Goal: Task Accomplishment & Management: Manage account settings

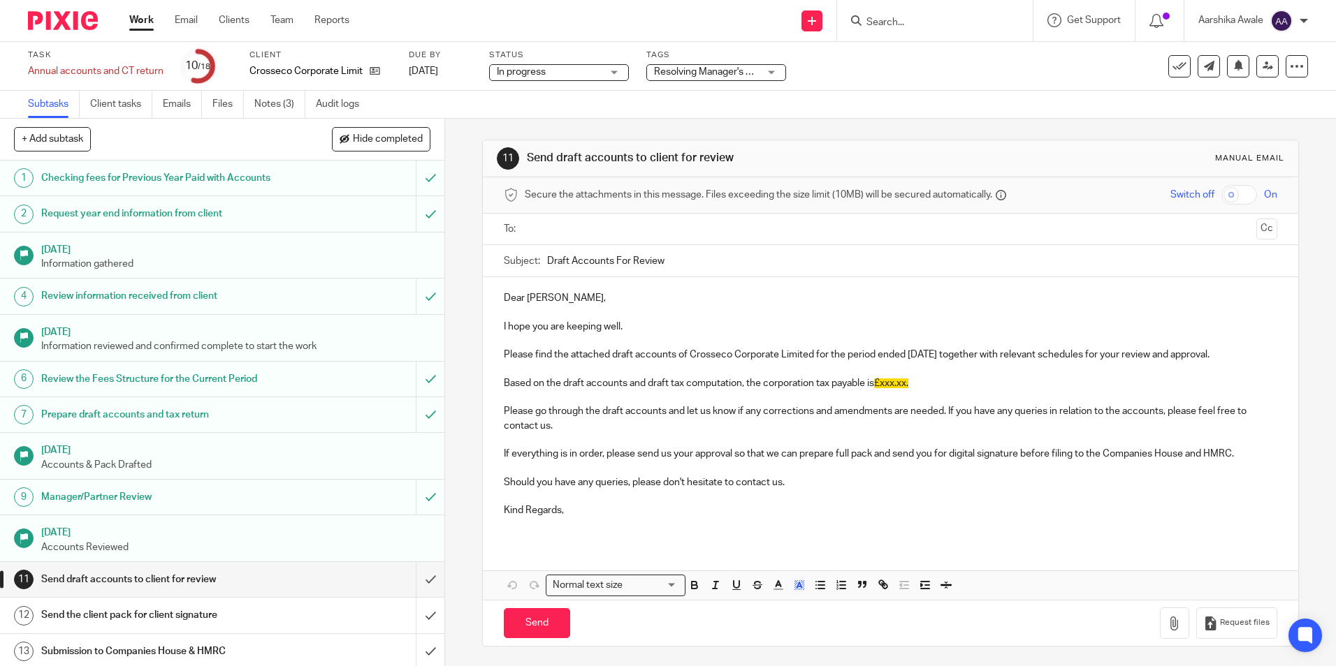
click at [66, 26] on img at bounding box center [63, 20] width 70 height 19
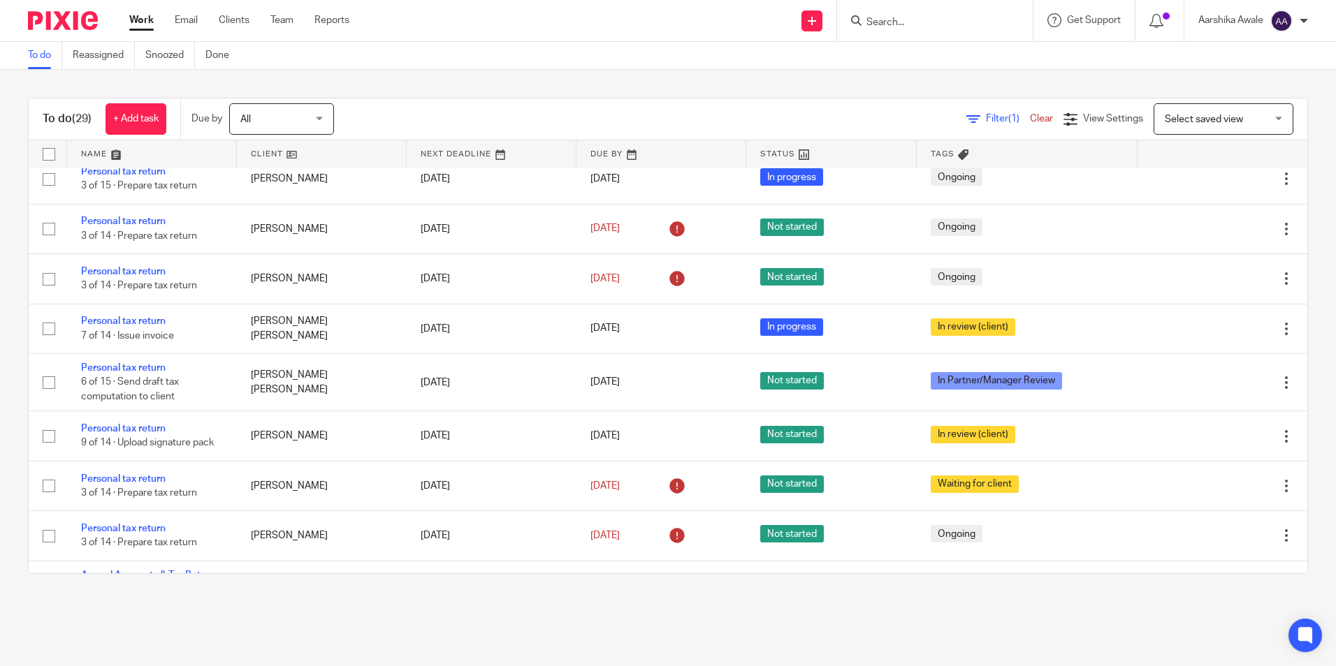
scroll to position [1118, 0]
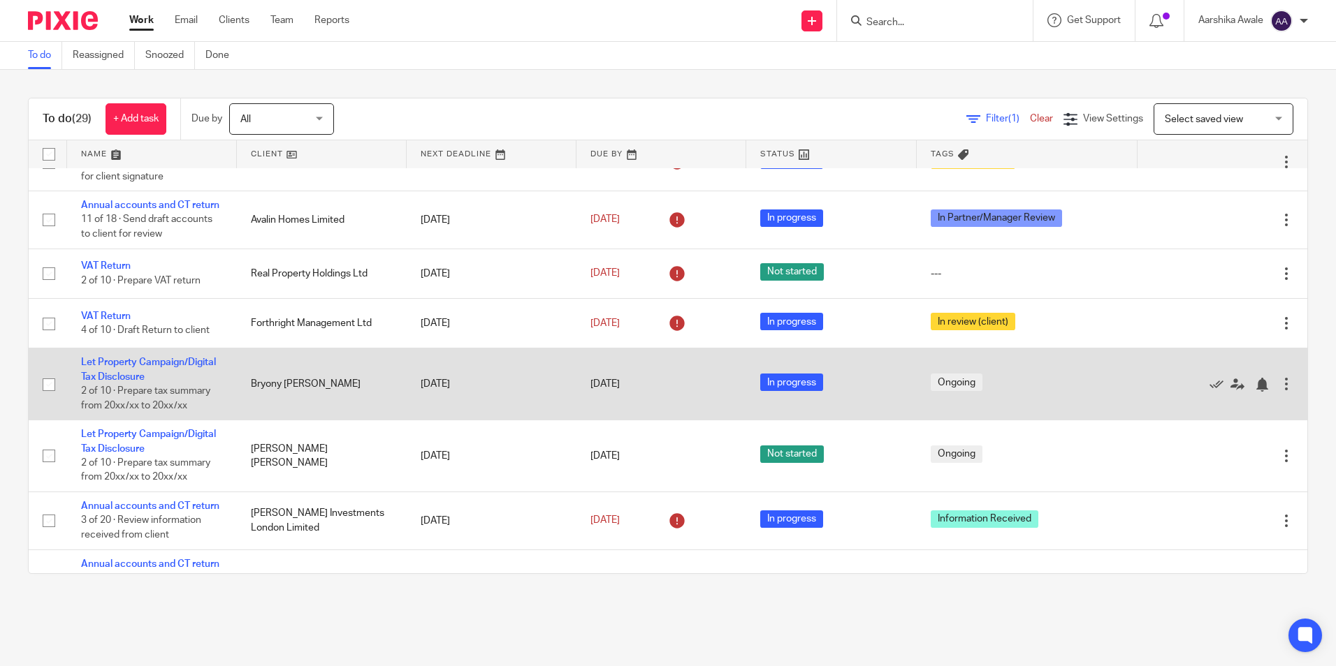
scroll to position [349, 0]
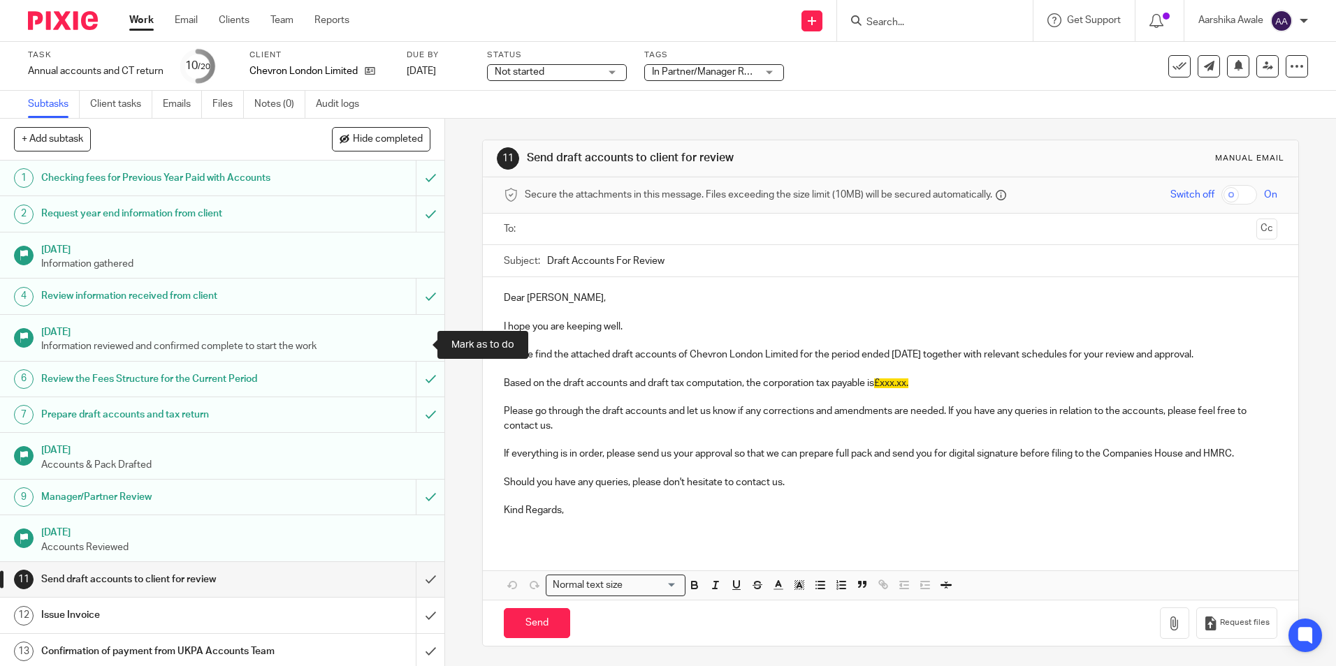
scroll to position [70, 0]
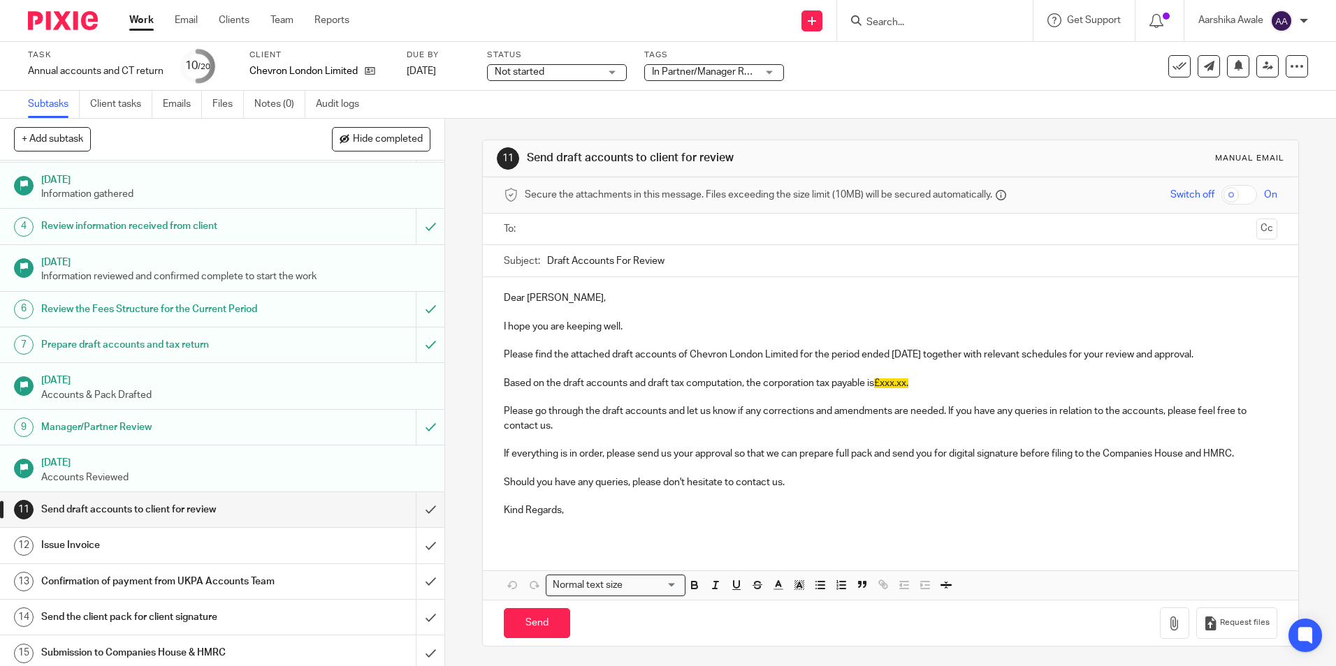
click at [708, 73] on span "In Partner/Manager Review" at bounding box center [710, 72] width 117 height 10
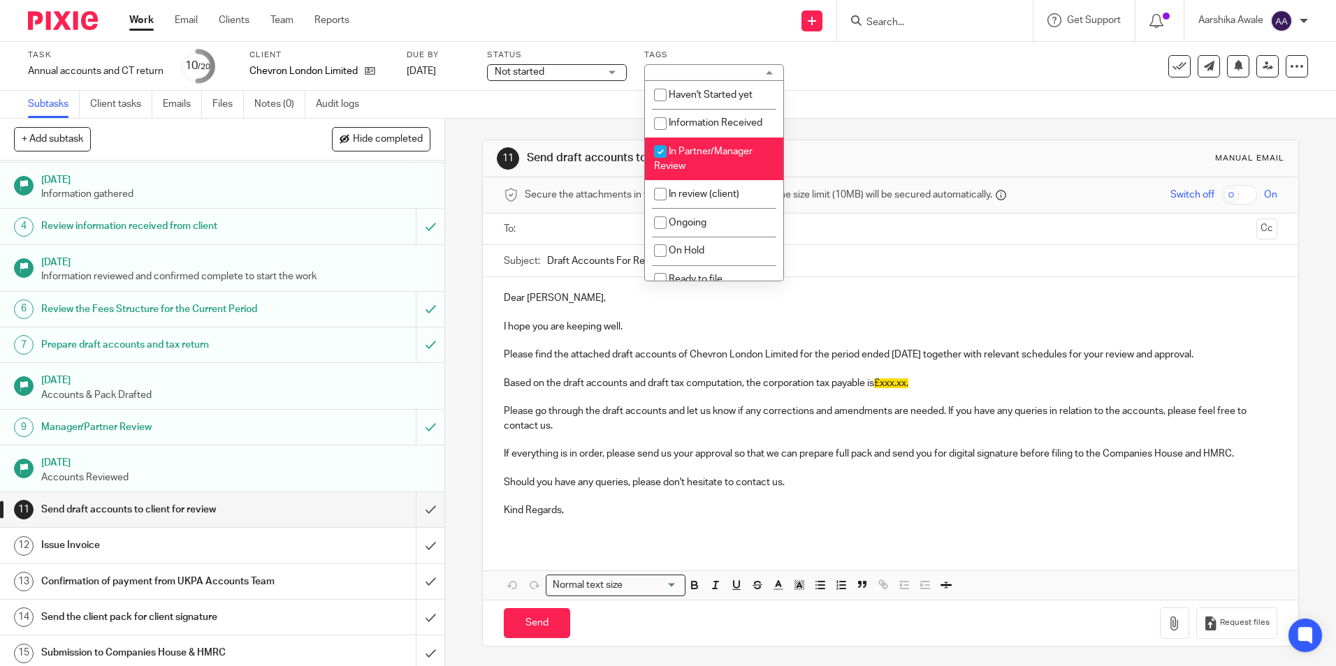
click at [698, 169] on li "In Partner/Manager Review" at bounding box center [714, 159] width 138 height 43
checkbox input "false"
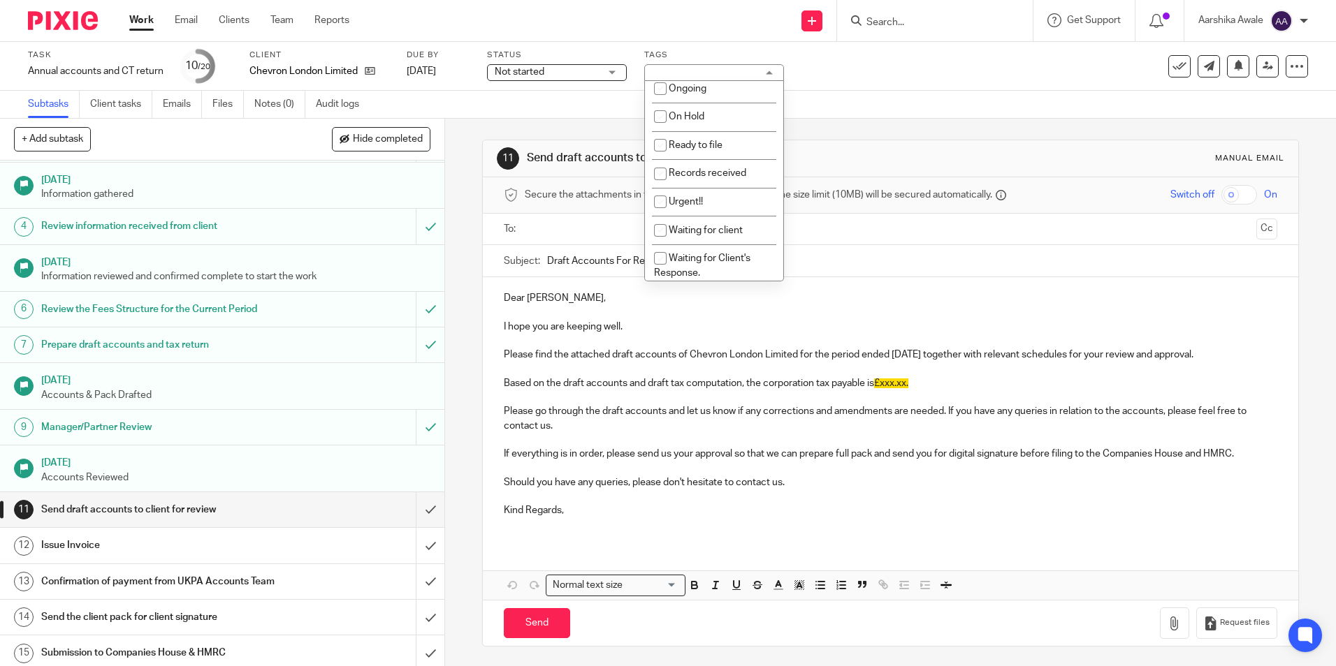
scroll to position [279, 0]
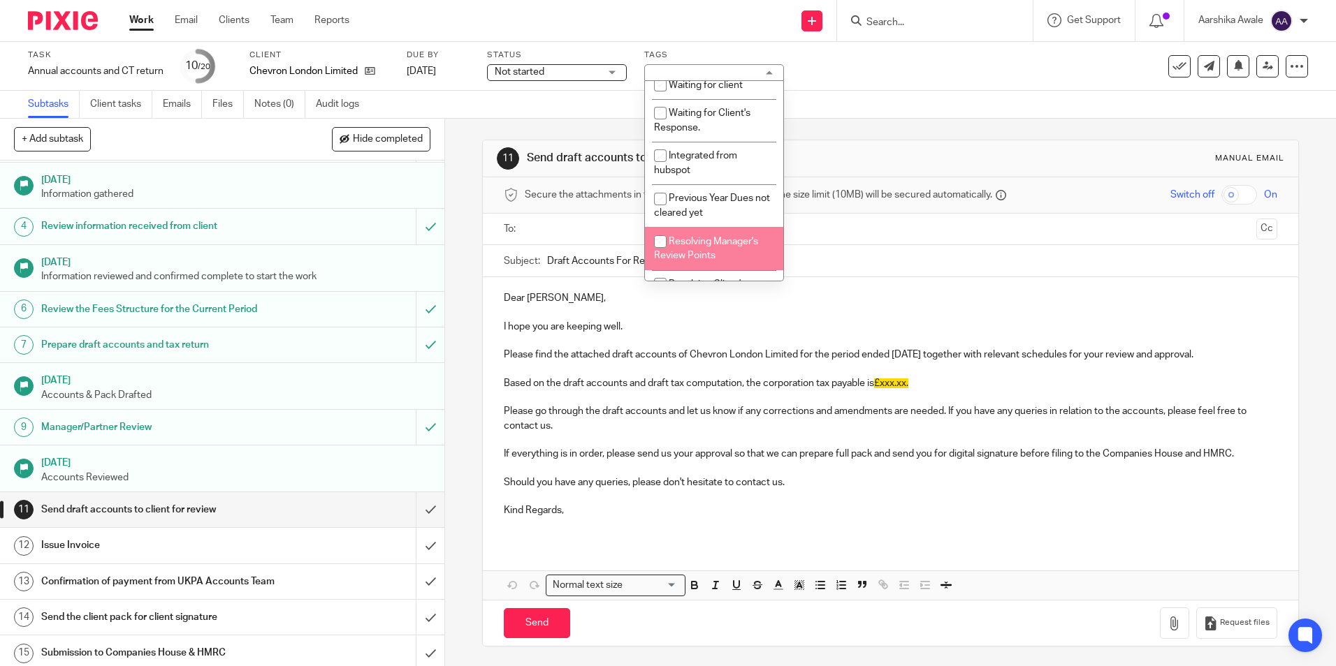
click at [692, 239] on span "Resolving Manager's Review Points" at bounding box center [706, 249] width 104 height 24
checkbox input "true"
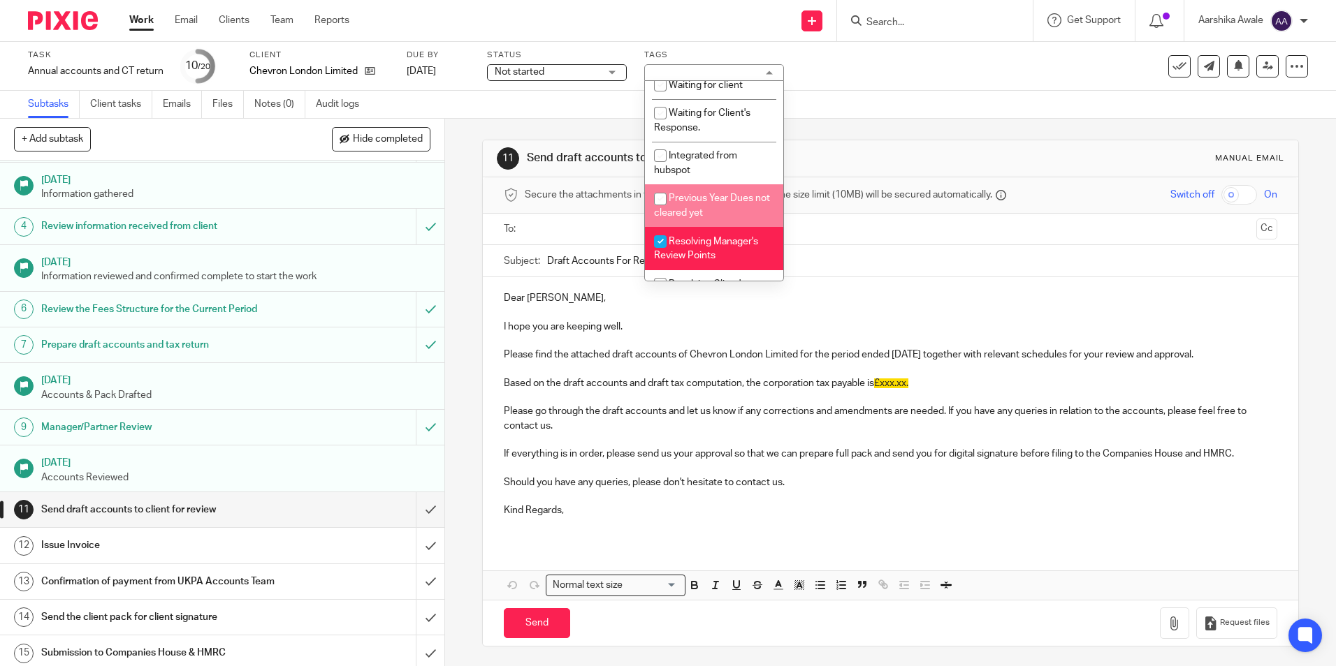
click at [940, 138] on div "11 Send draft accounts to client for review Manual email Secure the attachments…" at bounding box center [890, 393] width 816 height 549
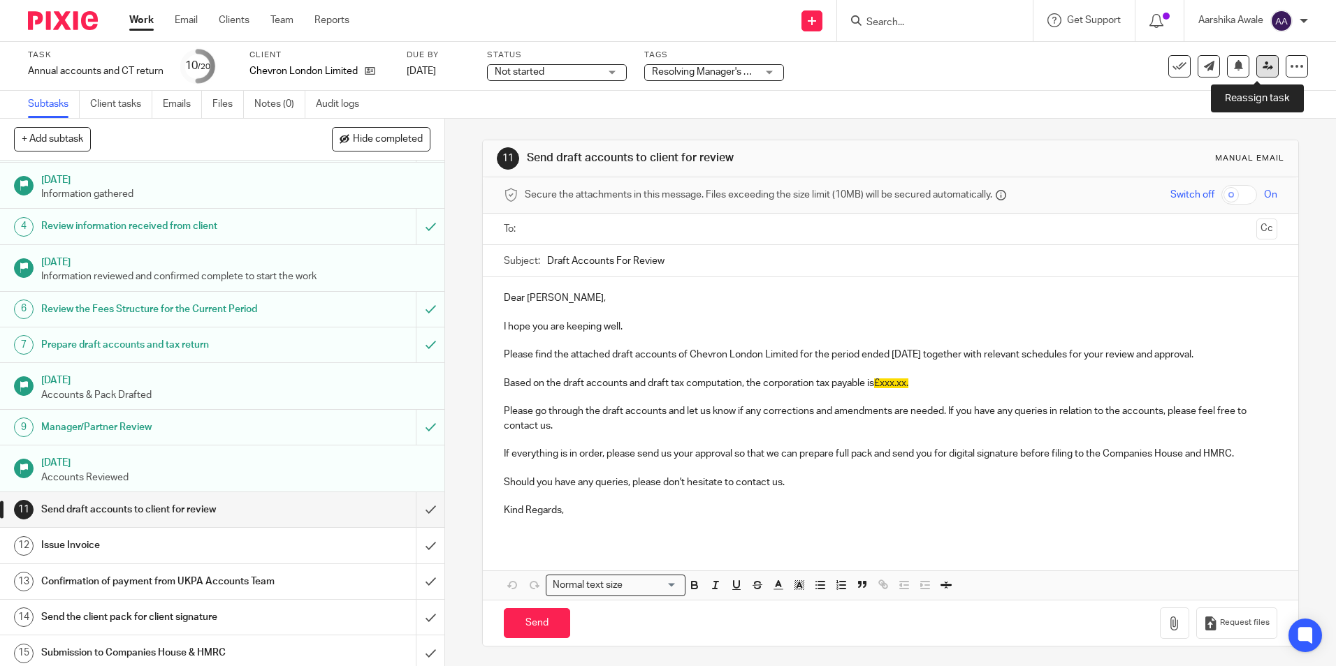
click at [1262, 67] on icon at bounding box center [1267, 66] width 10 height 10
click at [1256, 66] on link at bounding box center [1267, 66] width 22 height 22
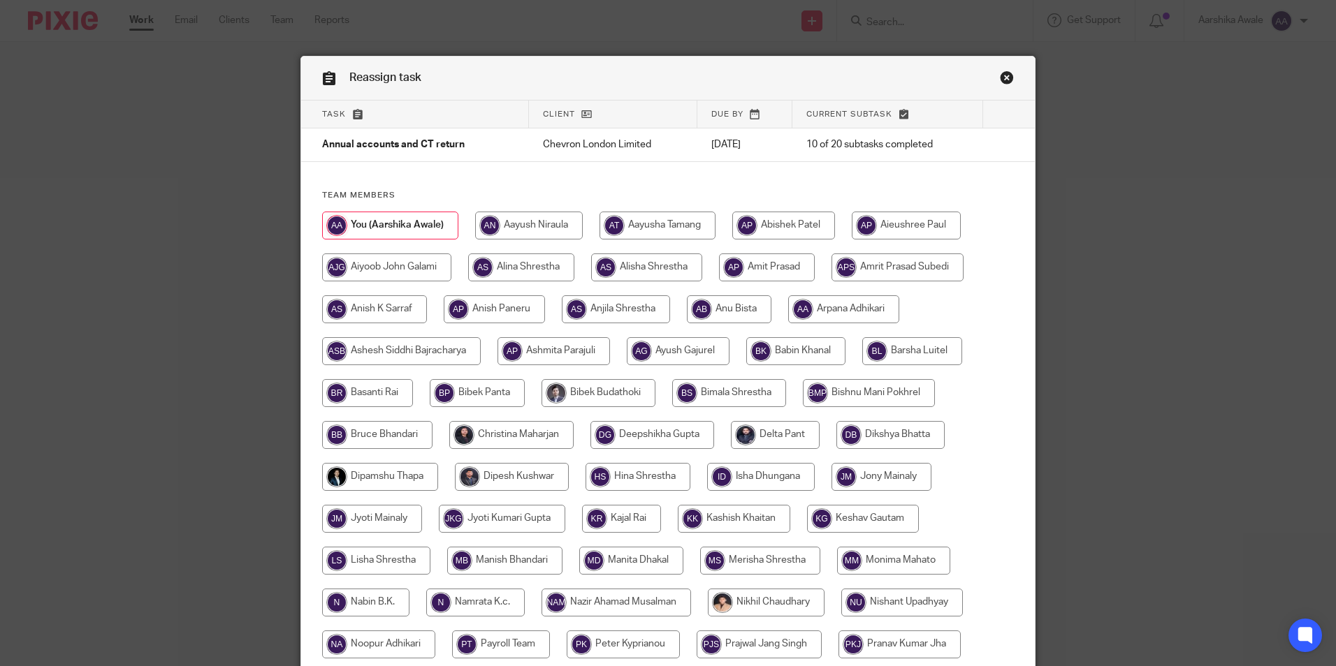
radio input "true"
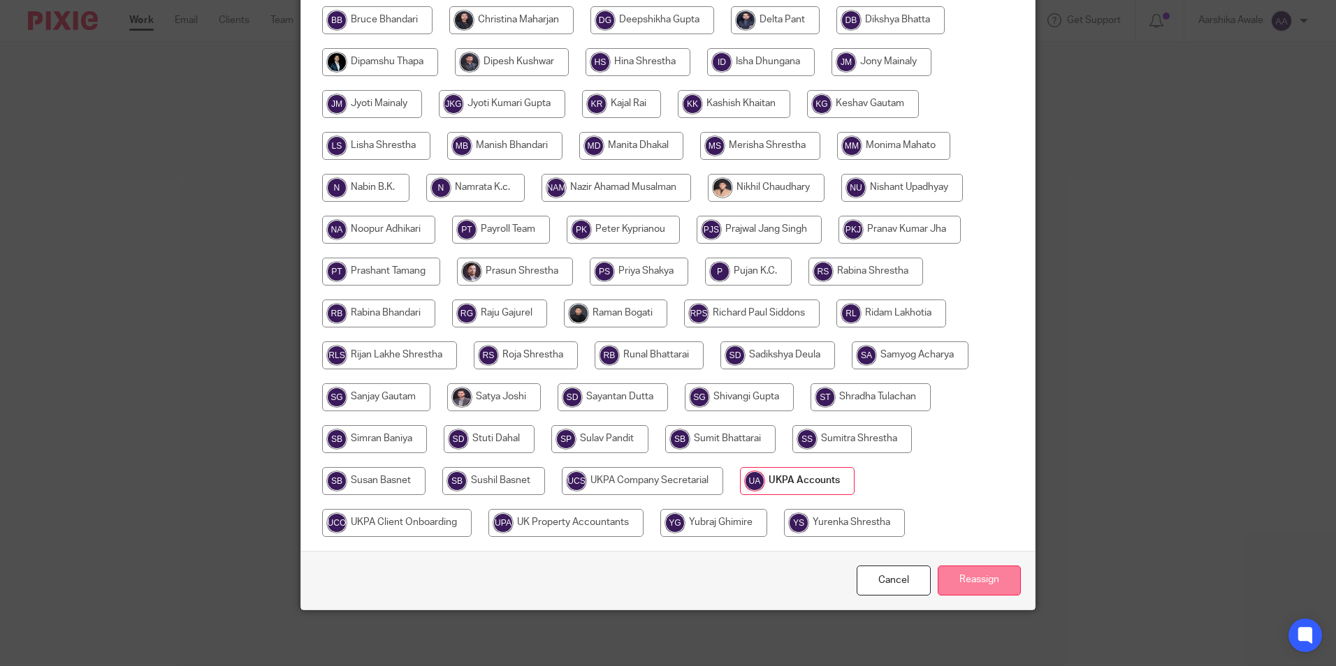
click at [963, 581] on input "Reassign" at bounding box center [978, 581] width 83 height 30
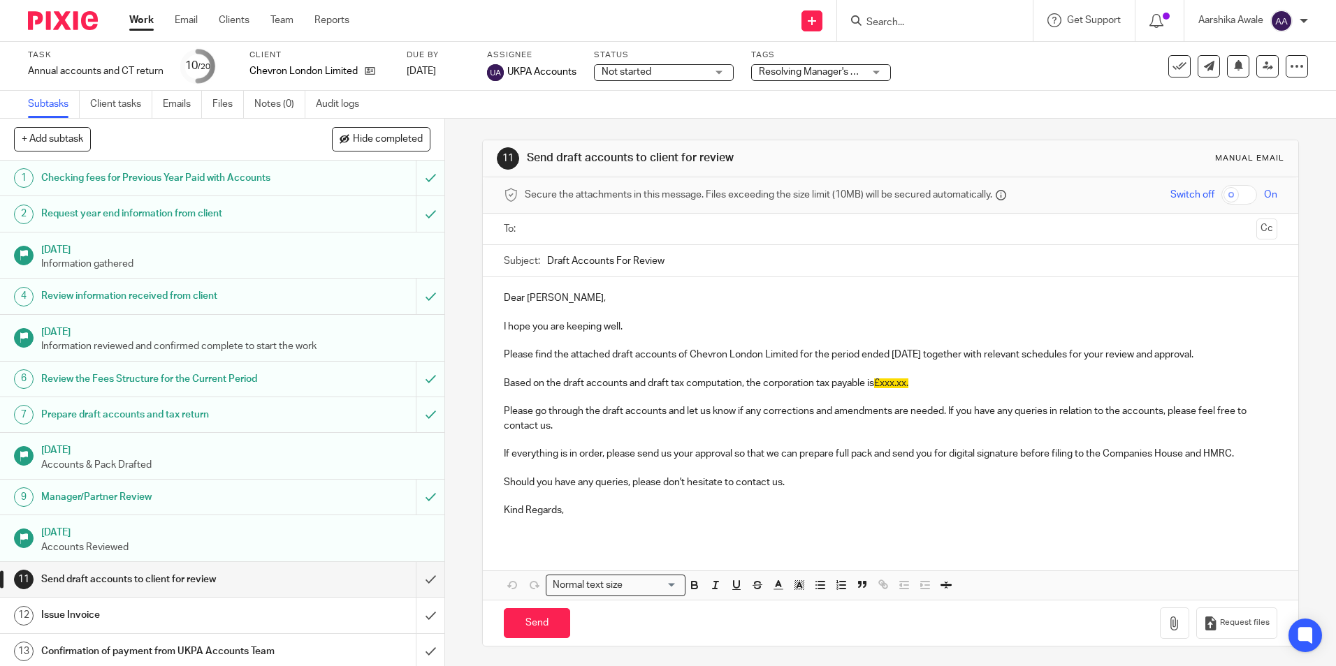
drag, startPoint x: 502, startPoint y: 271, endPoint x: 141, endPoint y: 312, distance: 362.7
drag, startPoint x: 141, startPoint y: 312, endPoint x: 465, endPoint y: 140, distance: 366.2
click at [465, 140] on div "11 Send draft accounts to client for review Manual email Secure the attachments…" at bounding box center [890, 393] width 891 height 548
drag, startPoint x: 483, startPoint y: 111, endPoint x: 476, endPoint y: 106, distance: 8.5
click at [481, 108] on div "Subtasks Client tasks Emails Files Notes (0) Audit logs" at bounding box center [668, 105] width 1336 height 28
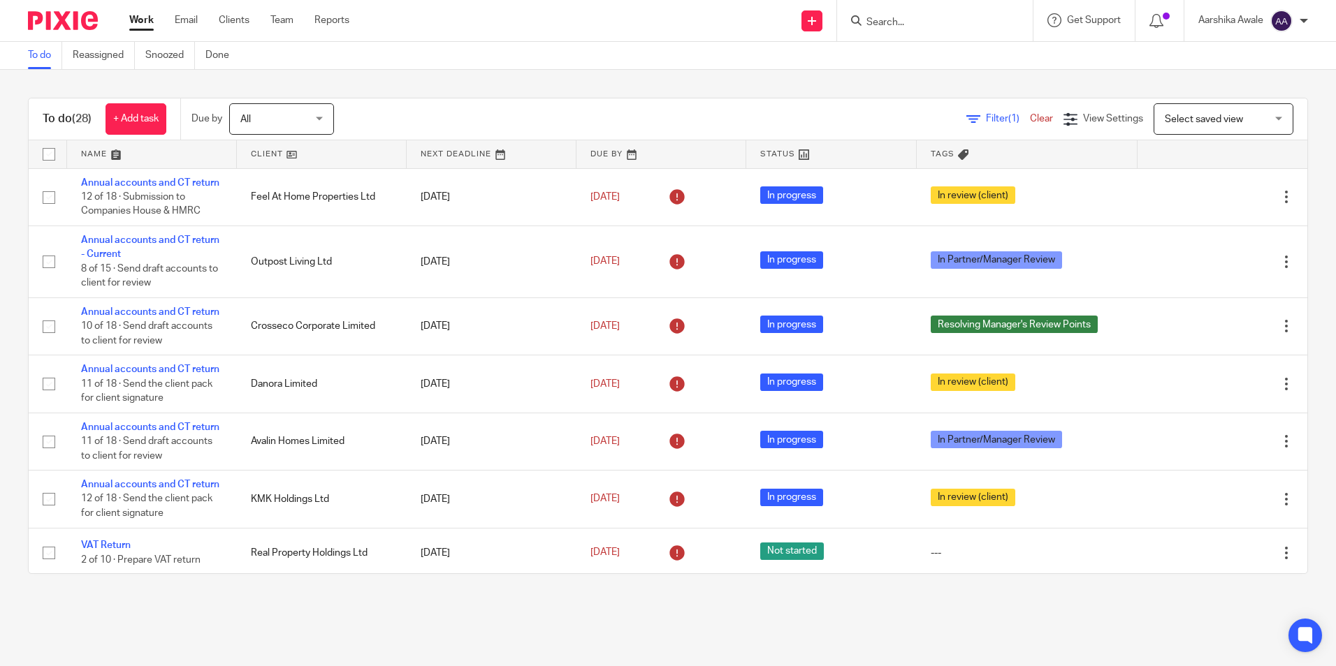
scroll to position [279, 0]
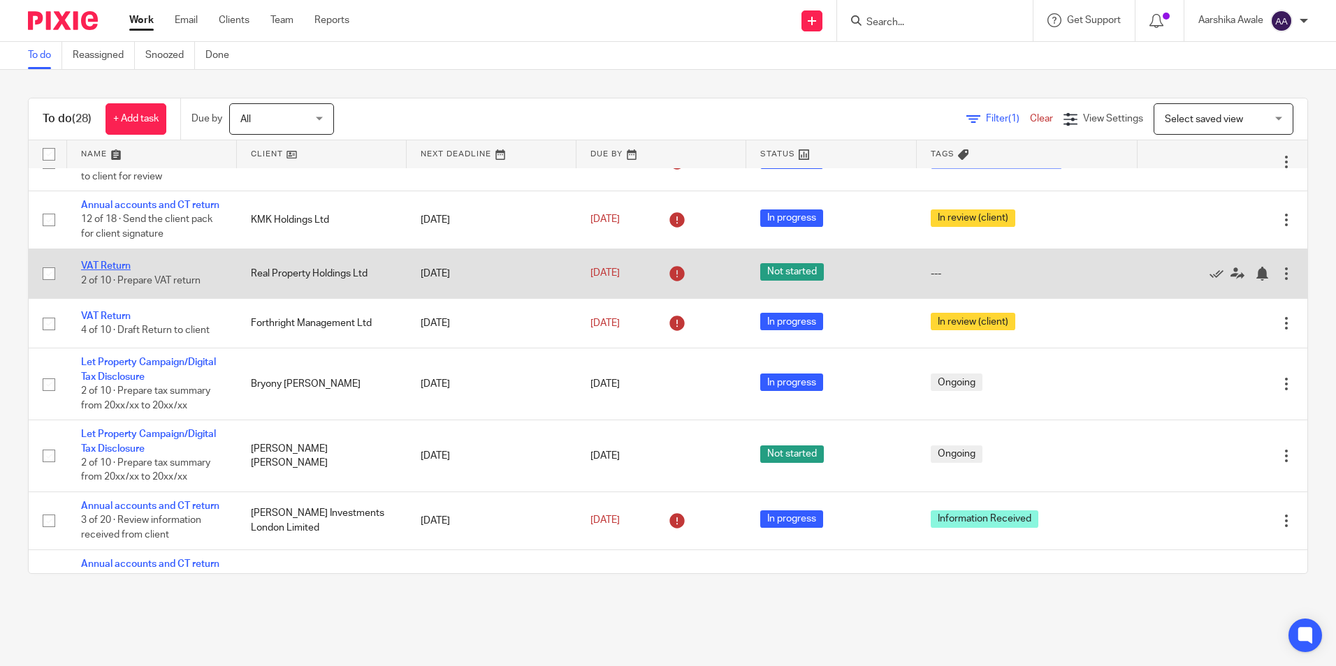
click at [105, 271] on link "VAT Return" at bounding box center [106, 266] width 50 height 10
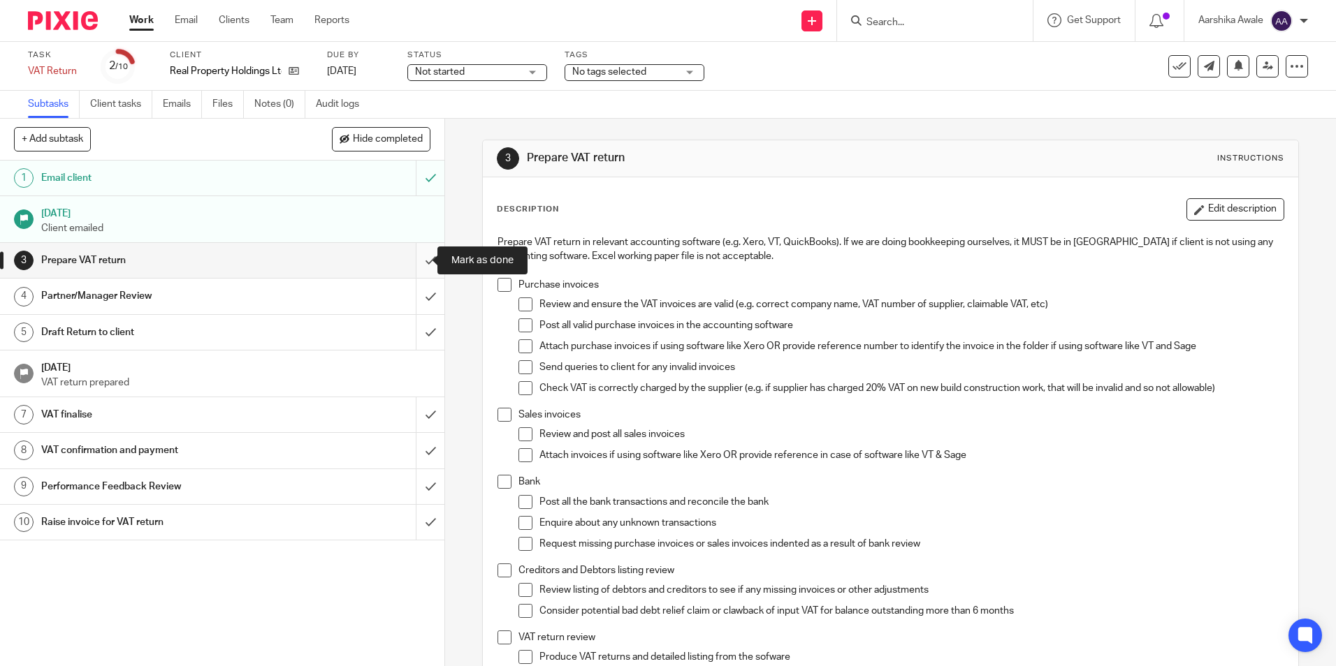
click at [415, 256] on input "submit" at bounding box center [222, 260] width 444 height 35
click at [569, 82] on div "Tags No tags selected Haven't Started yet Information Received In Partner/Manag…" at bounding box center [634, 67] width 140 height 34
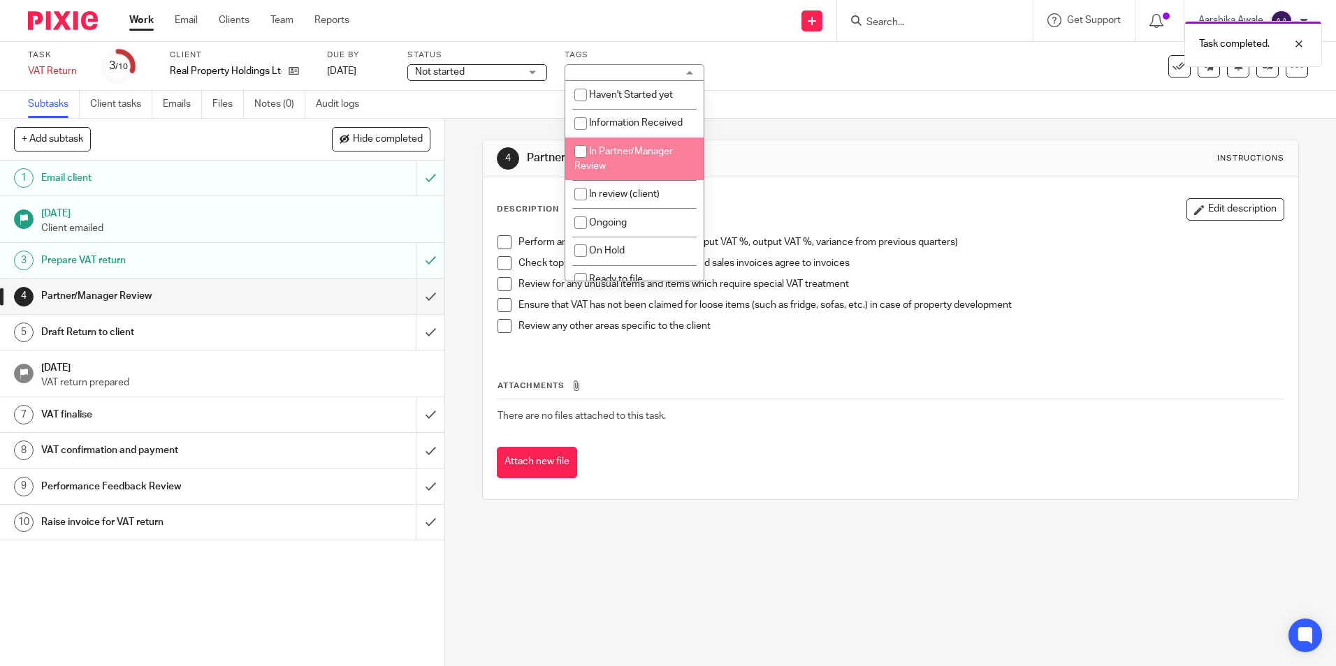
click at [635, 168] on li "In Partner/Manager Review" at bounding box center [634, 159] width 138 height 43
checkbox input "true"
click at [900, 126] on div "4 Partner/Manager Review Instructions Description Edit description Perform anal…" at bounding box center [890, 320] width 816 height 402
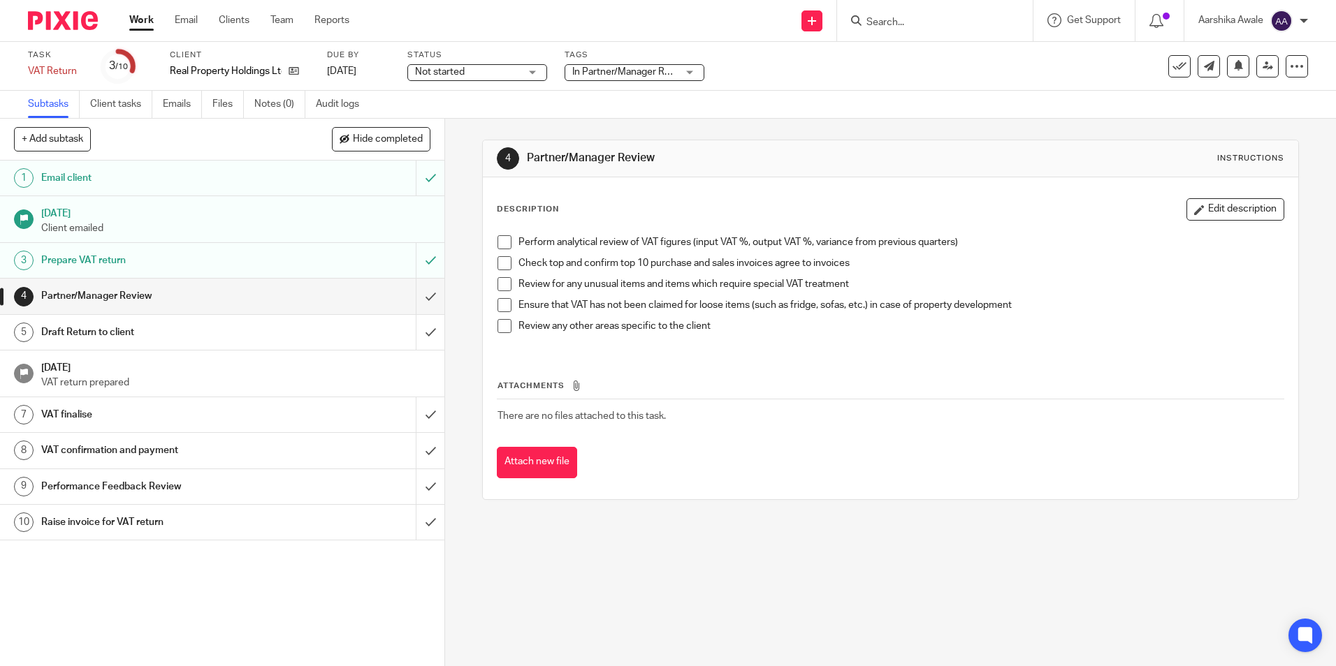
click at [51, 27] on img at bounding box center [63, 20] width 70 height 19
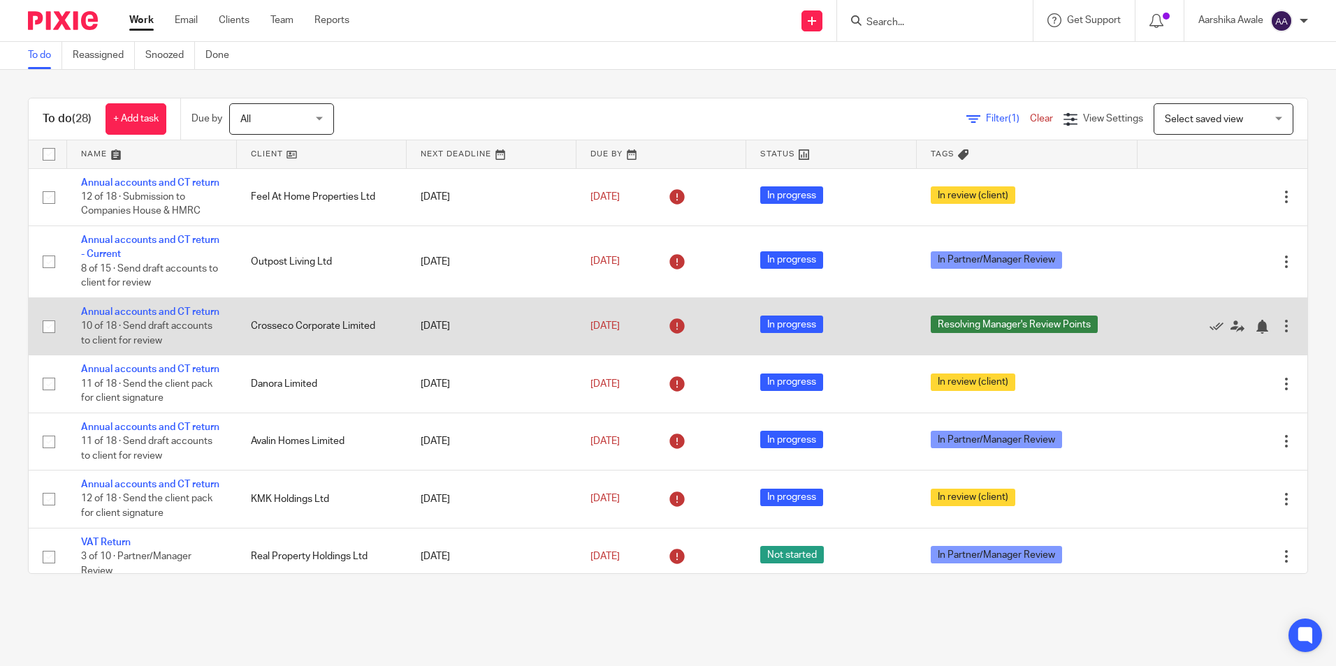
click at [159, 319] on td "Annual accounts and CT return 10 of 18 · Send draft accounts to client for revi…" at bounding box center [152, 326] width 170 height 57
click at [159, 317] on link "Annual accounts and CT return" at bounding box center [150, 312] width 138 height 10
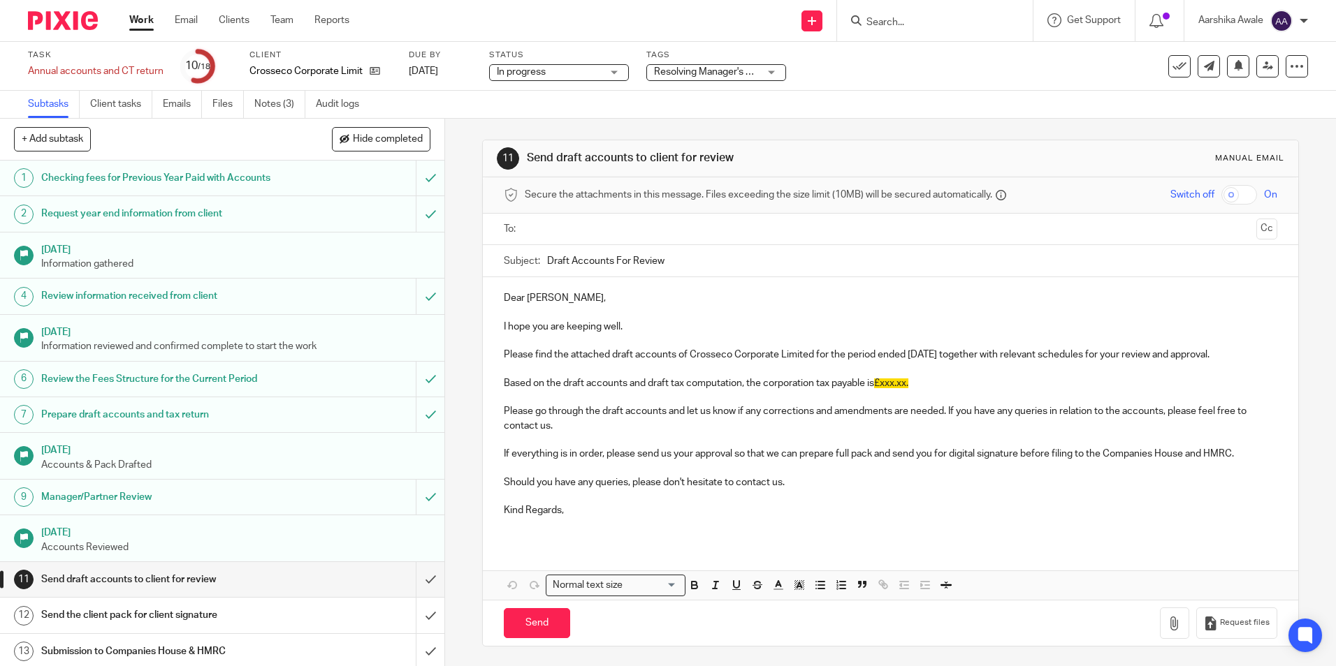
click at [731, 67] on span "Resolving Manager's Review Points" at bounding box center [730, 72] width 153 height 10
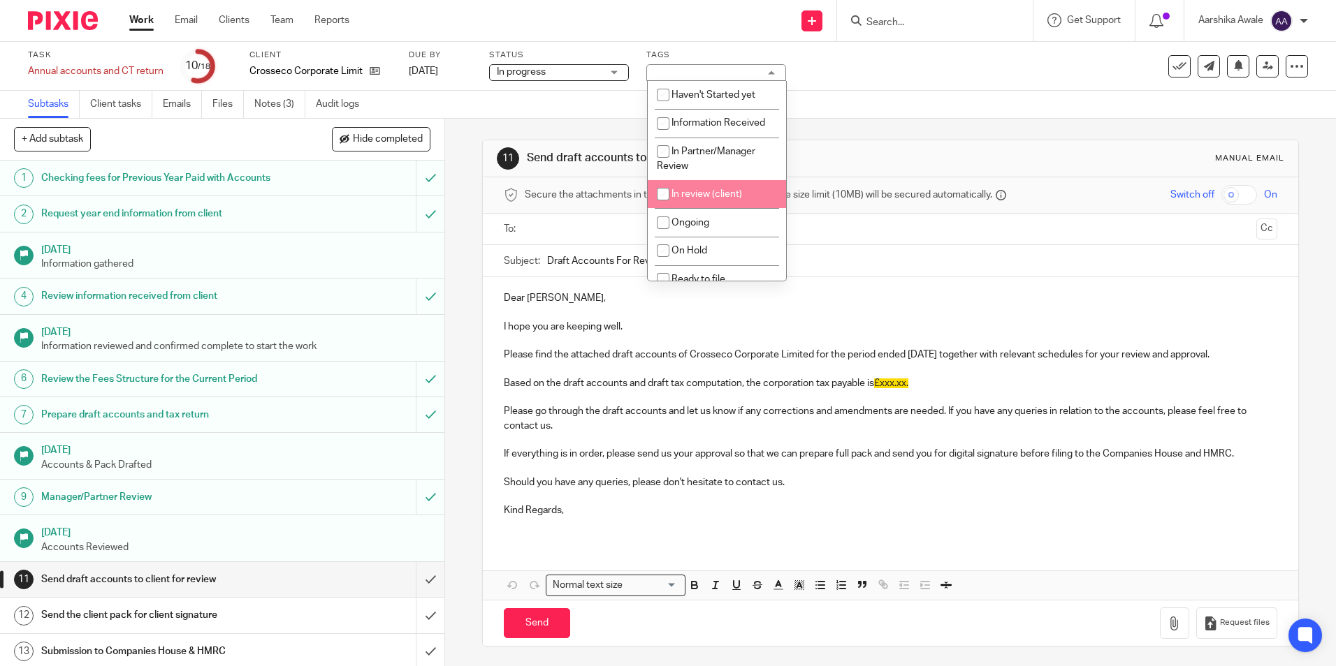
click at [694, 190] on span "In review (client)" at bounding box center [706, 194] width 71 height 10
checkbox input "true"
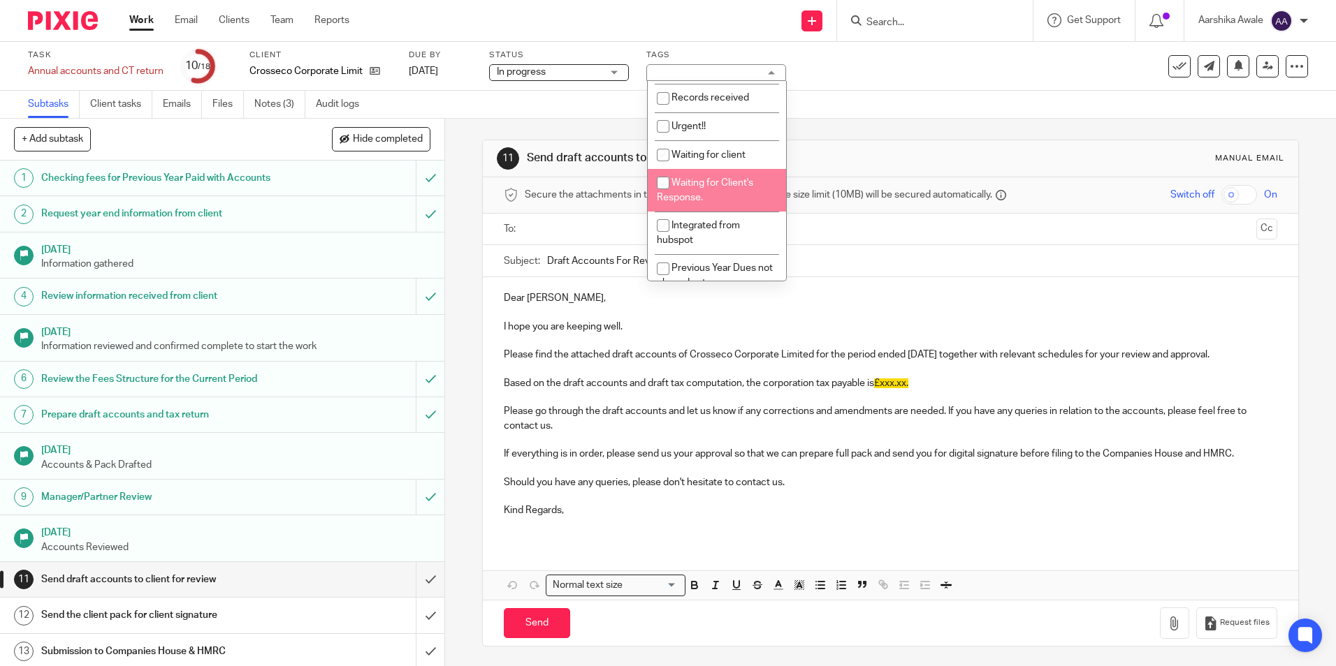
scroll to position [312, 0]
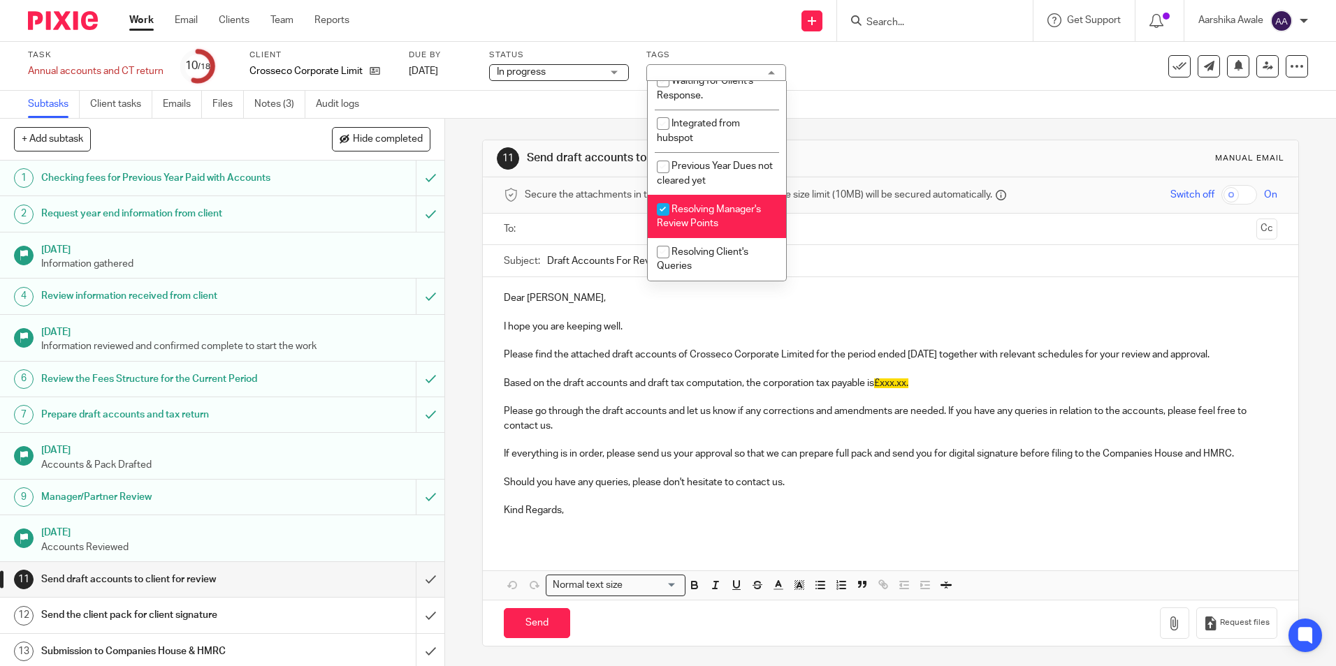
click at [700, 210] on span "Resolving Manager's Review Points" at bounding box center [709, 217] width 104 height 24
checkbox input "false"
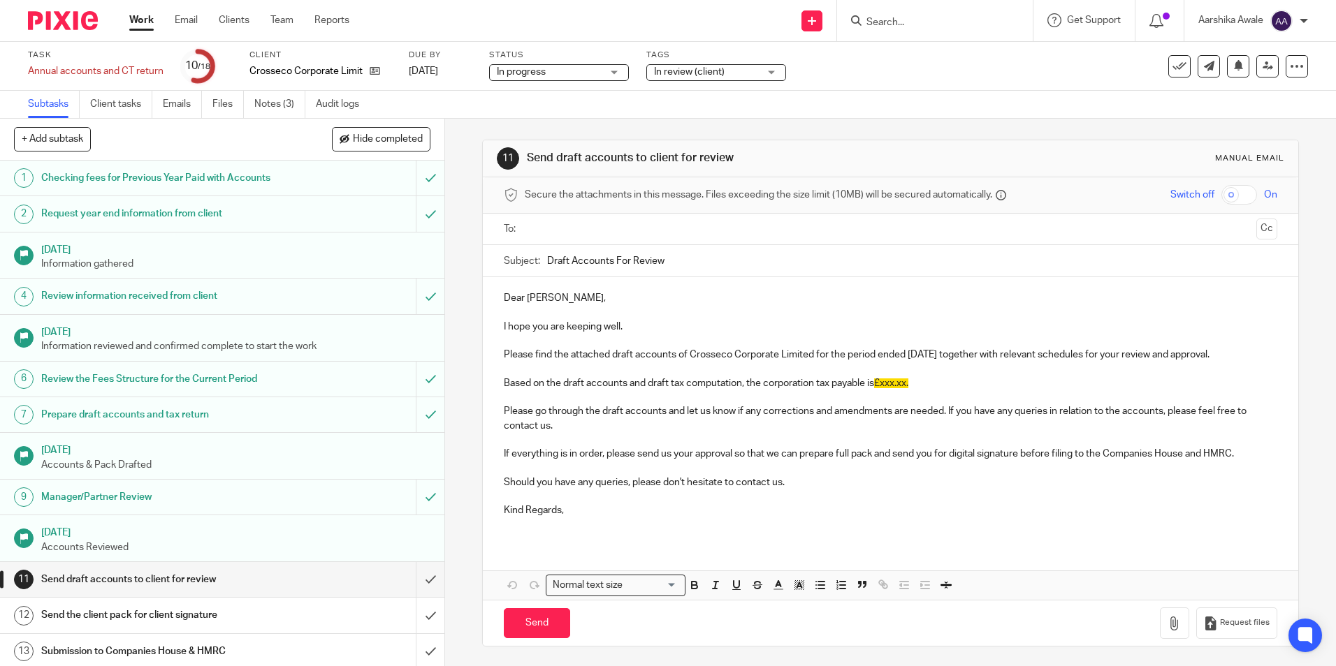
click at [960, 119] on div "11 Send draft accounts to client for review Manual email Secure the attachments…" at bounding box center [890, 393] width 816 height 549
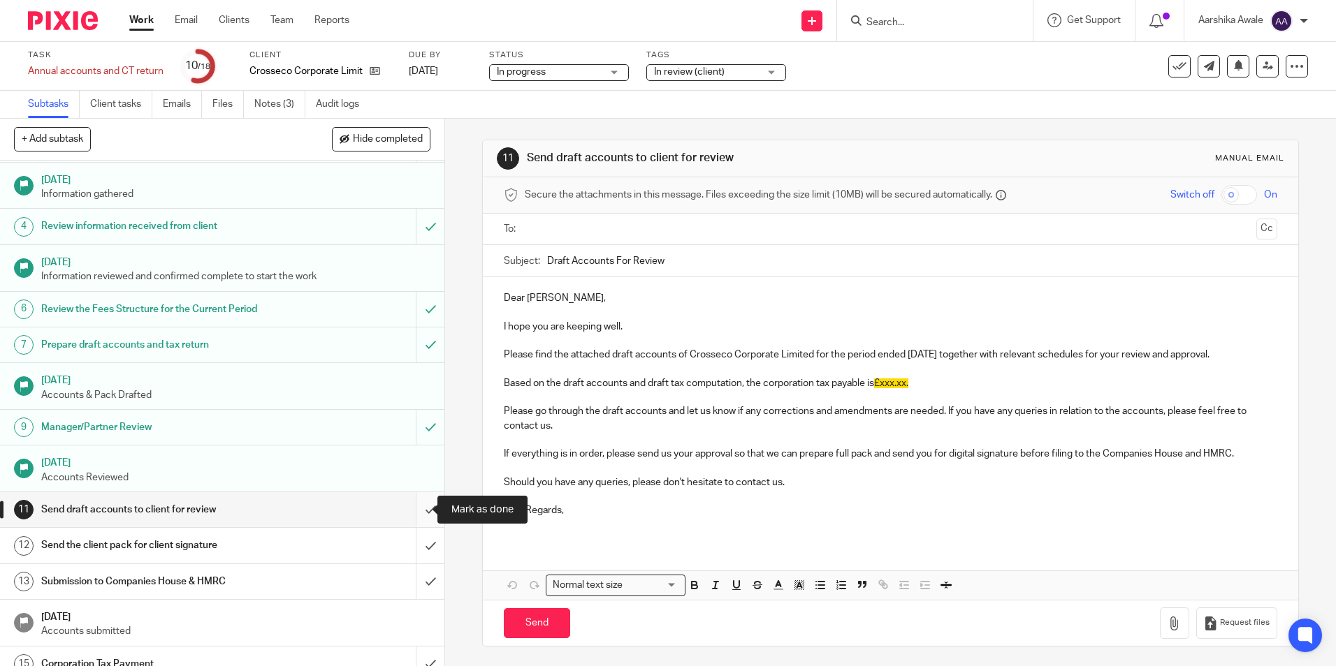
click at [405, 509] on input "submit" at bounding box center [222, 509] width 444 height 35
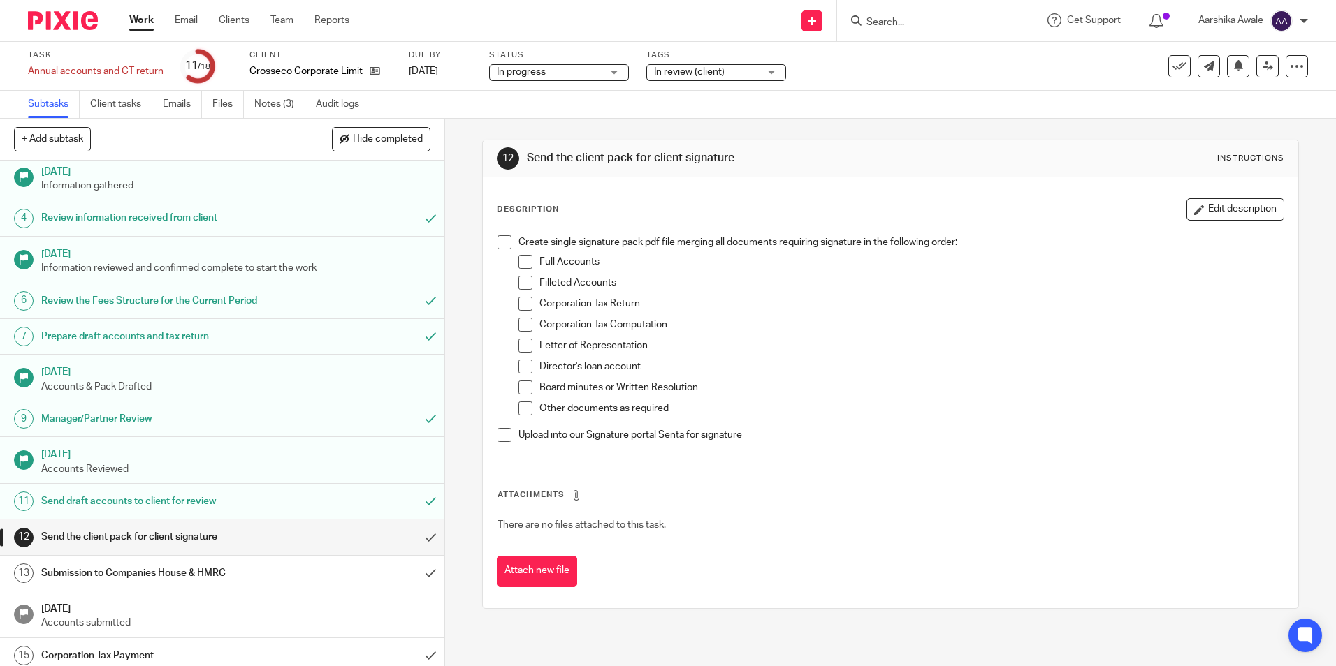
scroll to position [193, 0]
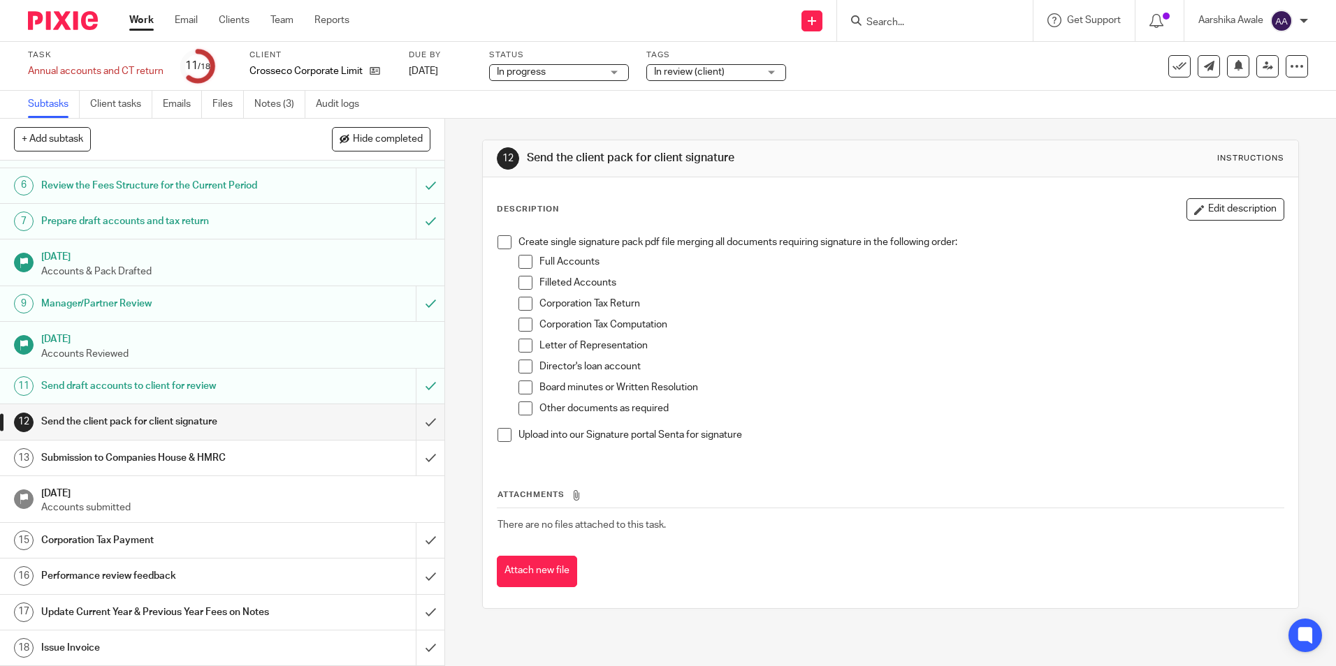
click at [34, 13] on img at bounding box center [63, 20] width 70 height 19
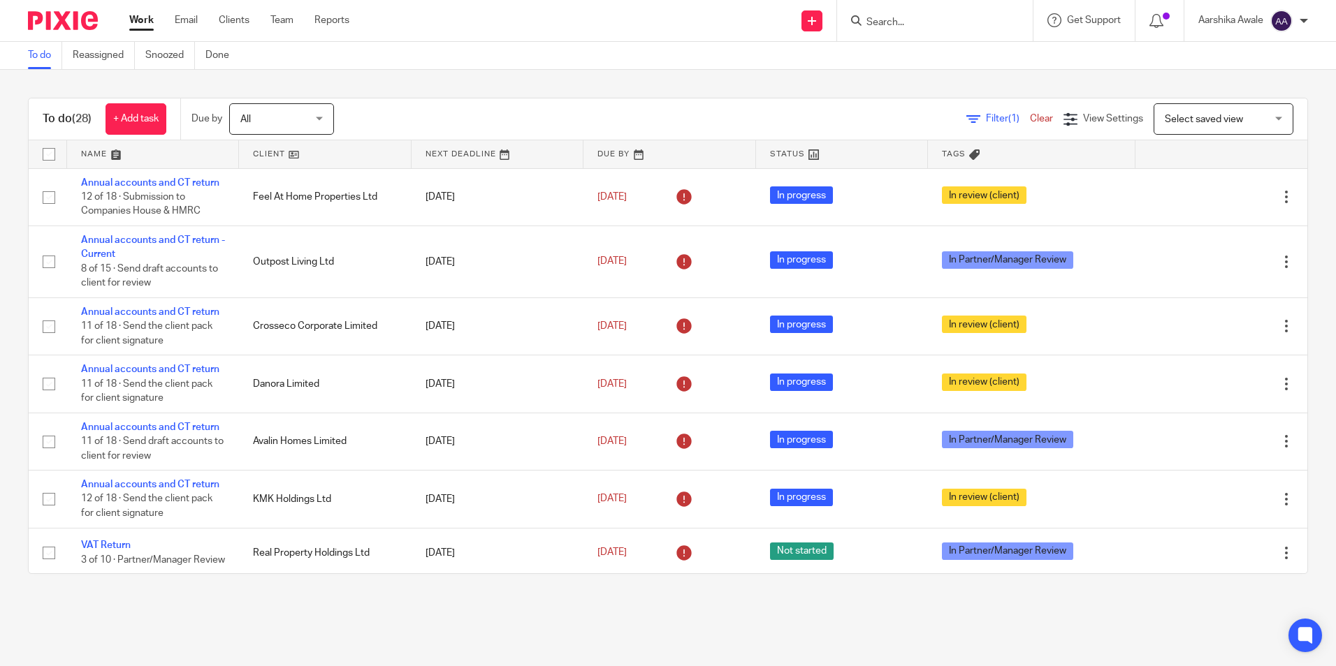
click at [919, 17] on input "Search" at bounding box center [928, 23] width 126 height 13
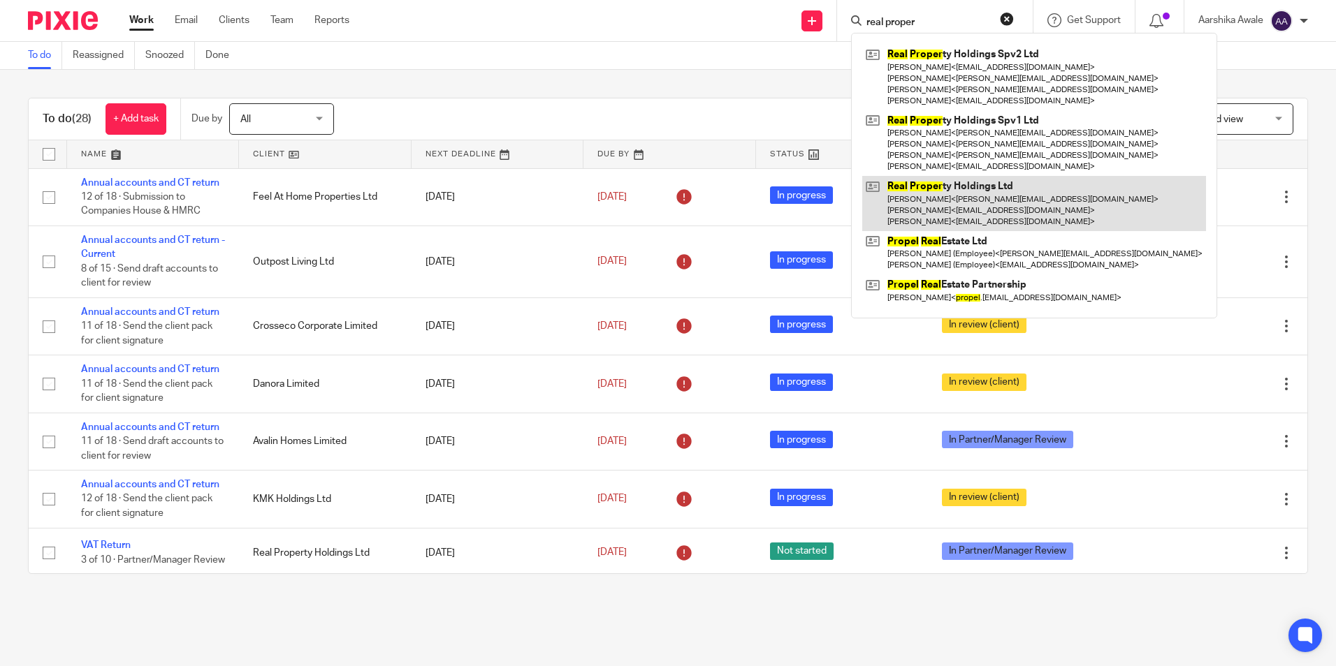
type input "real proper"
click at [963, 196] on link at bounding box center [1034, 203] width 344 height 55
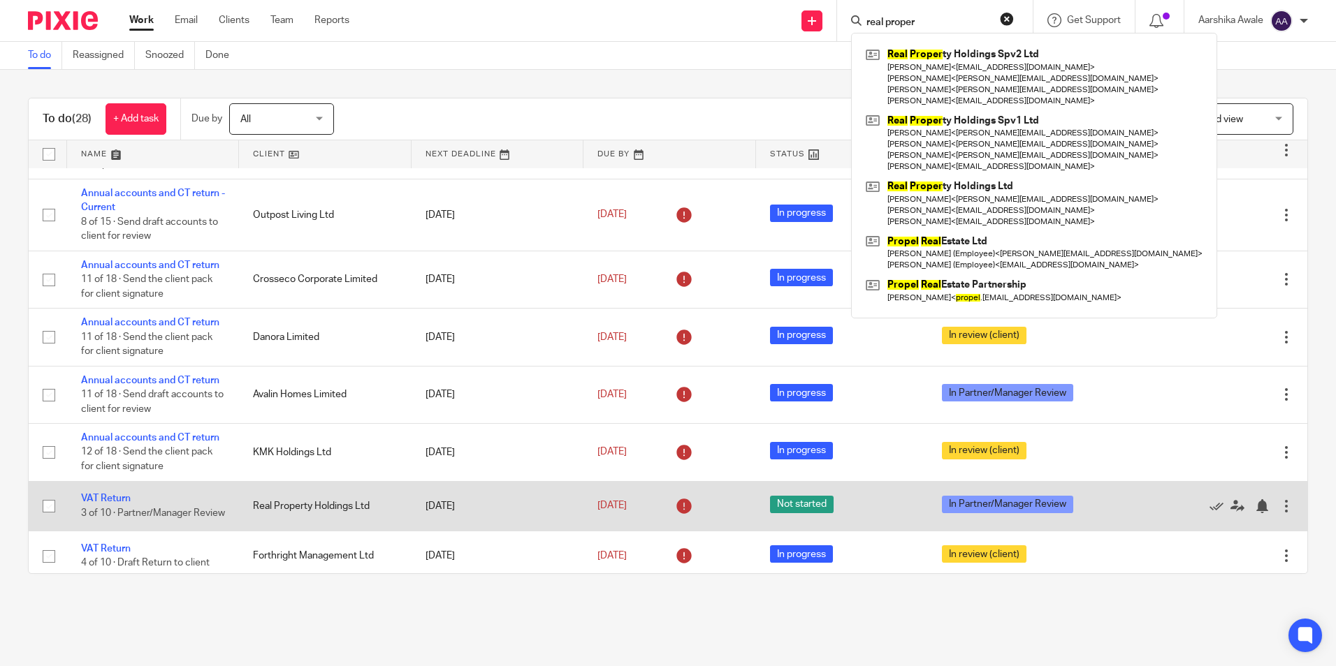
scroll to position [70, 0]
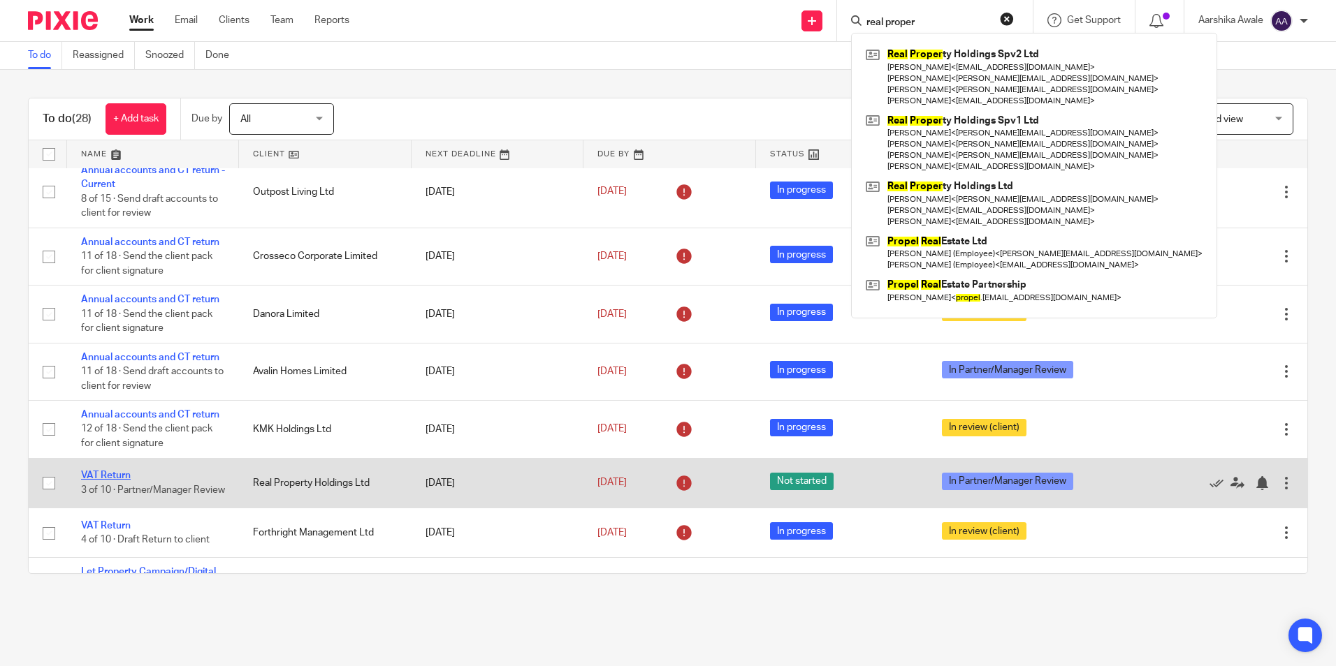
click at [115, 471] on link "VAT Return" at bounding box center [106, 476] width 50 height 10
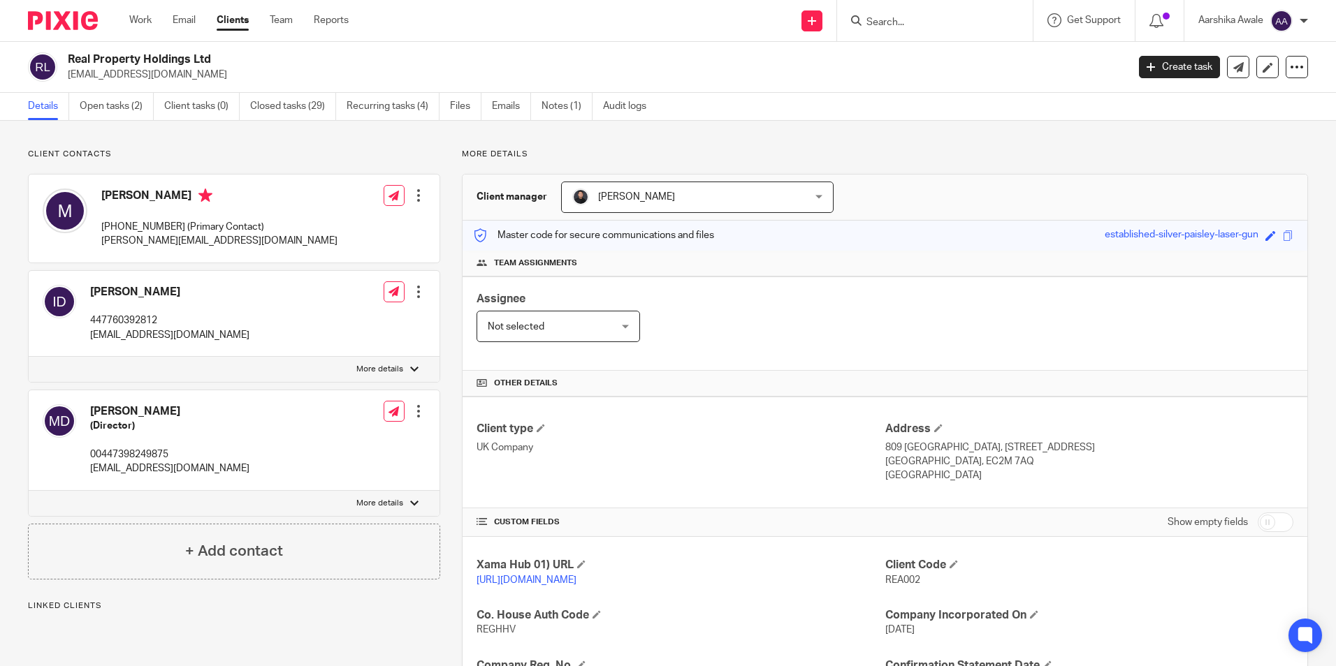
scroll to position [453, 0]
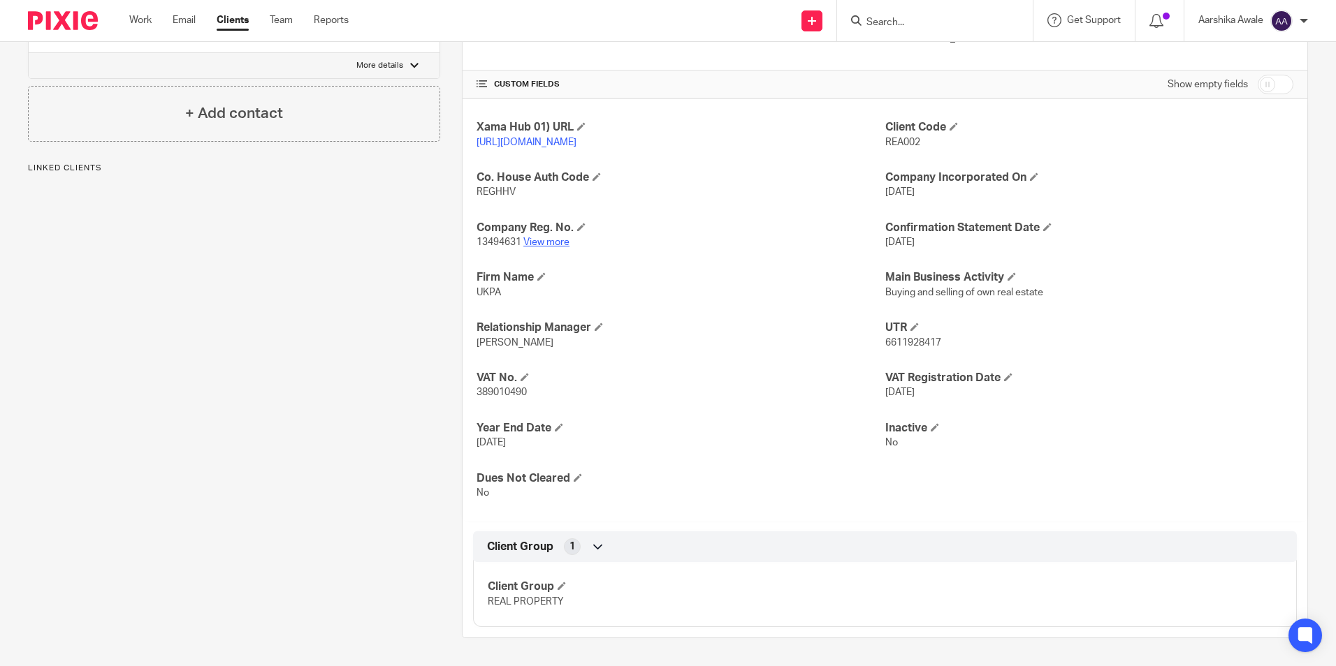
click at [550, 242] on link "View more" at bounding box center [546, 243] width 46 height 10
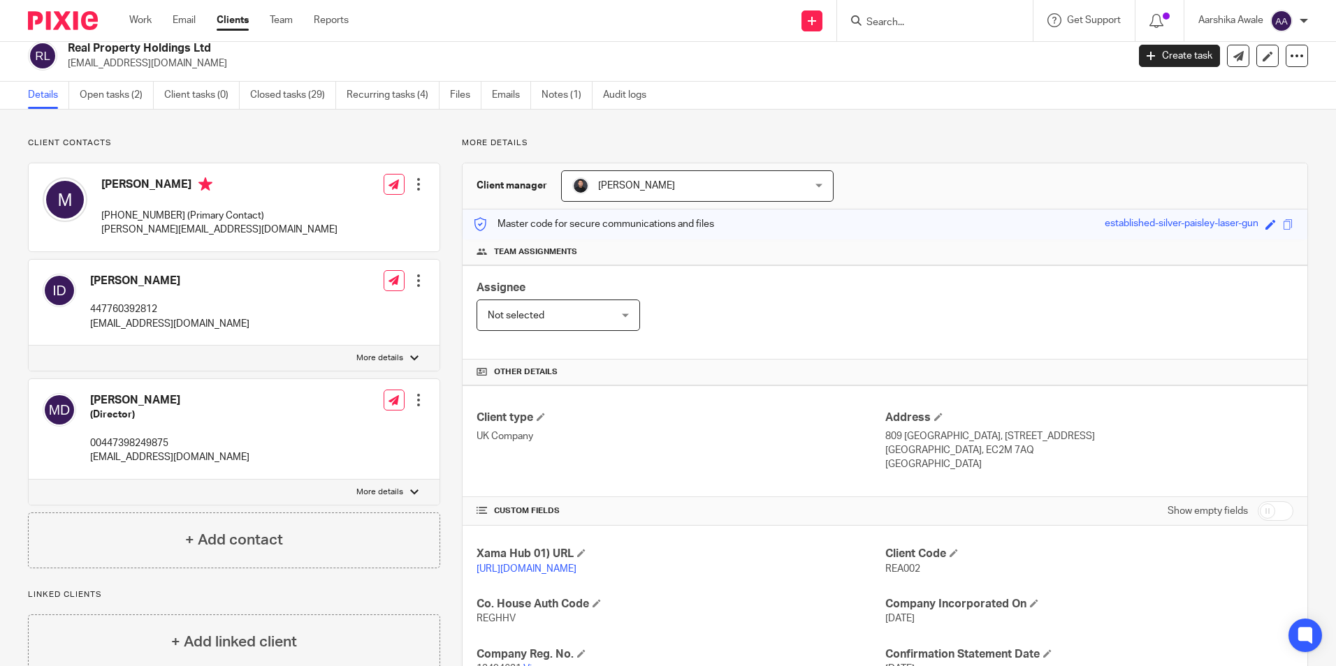
scroll to position [0, 0]
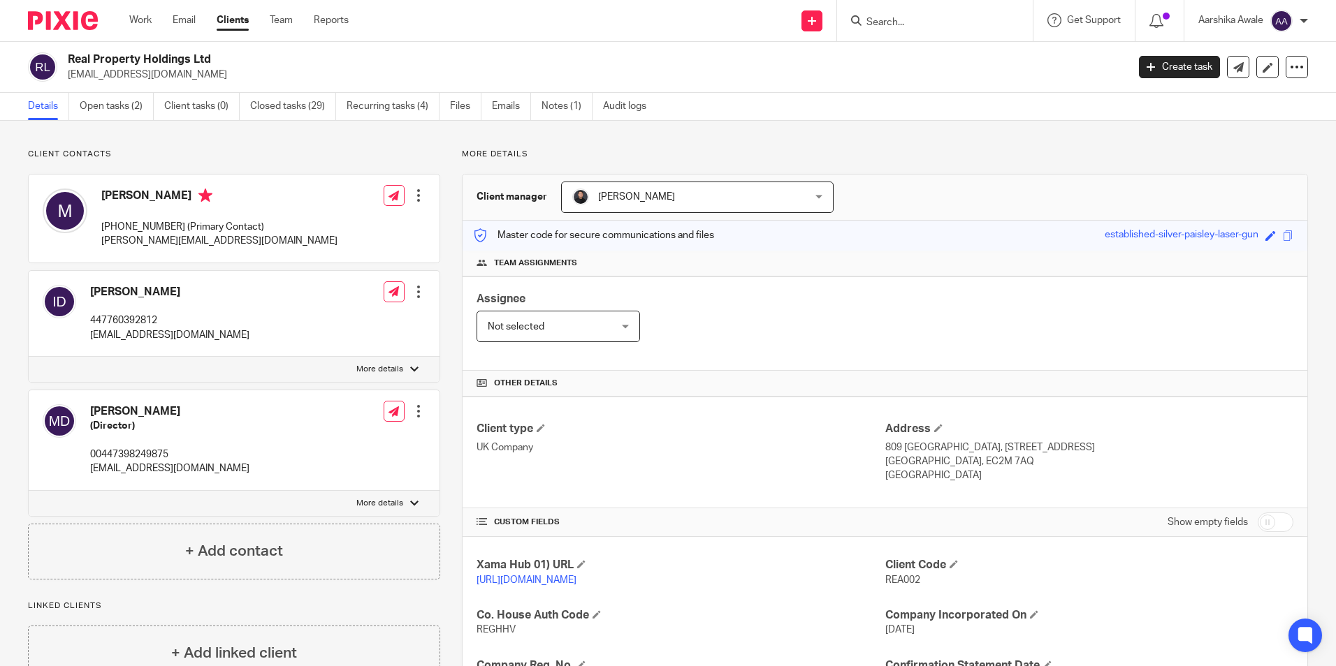
click at [61, 20] on img at bounding box center [63, 20] width 70 height 19
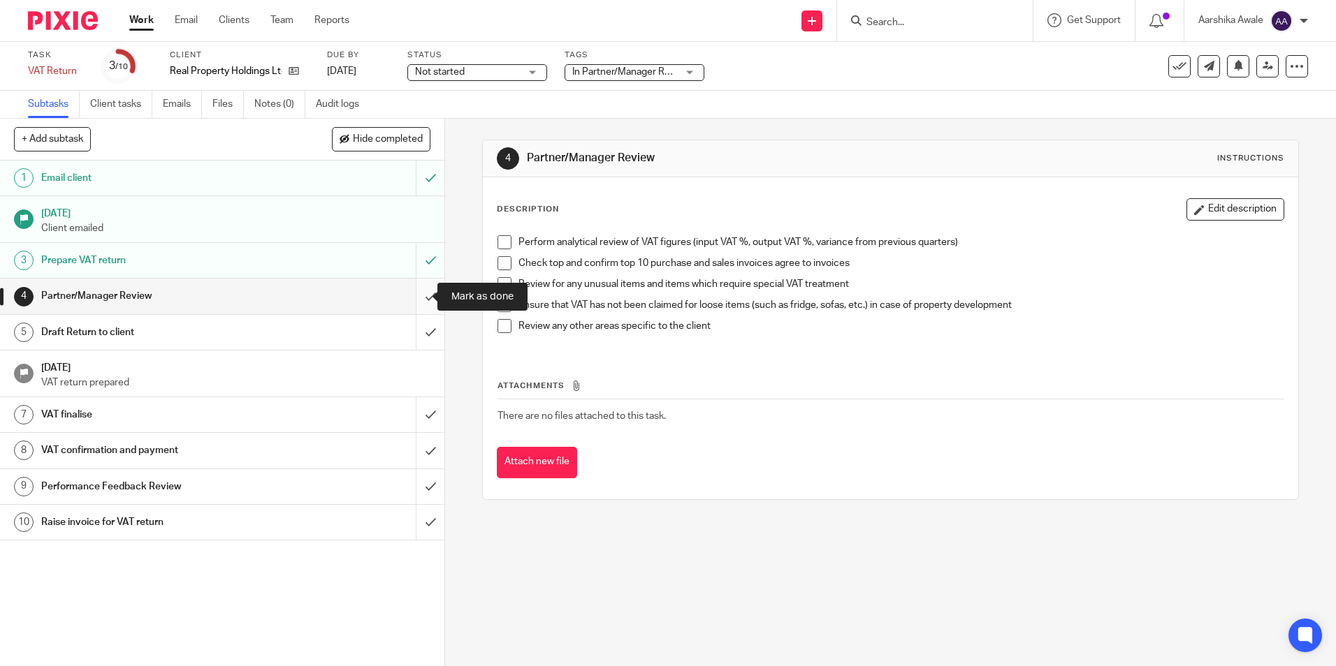
click at [429, 305] on input "submit" at bounding box center [222, 296] width 444 height 35
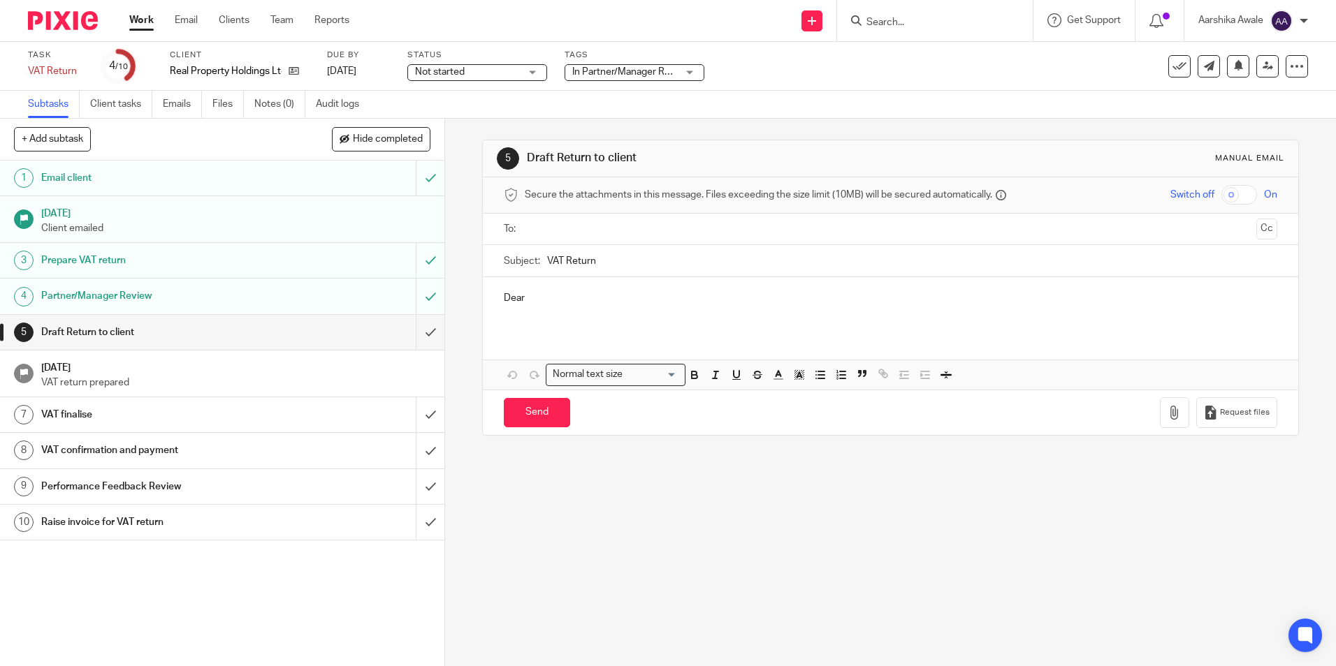
click at [594, 305] on p "Dear" at bounding box center [890, 298] width 773 height 14
click at [420, 331] on input "submit" at bounding box center [222, 332] width 444 height 35
click at [599, 70] on span "In Partner/Manager Review" at bounding box center [630, 72] width 117 height 10
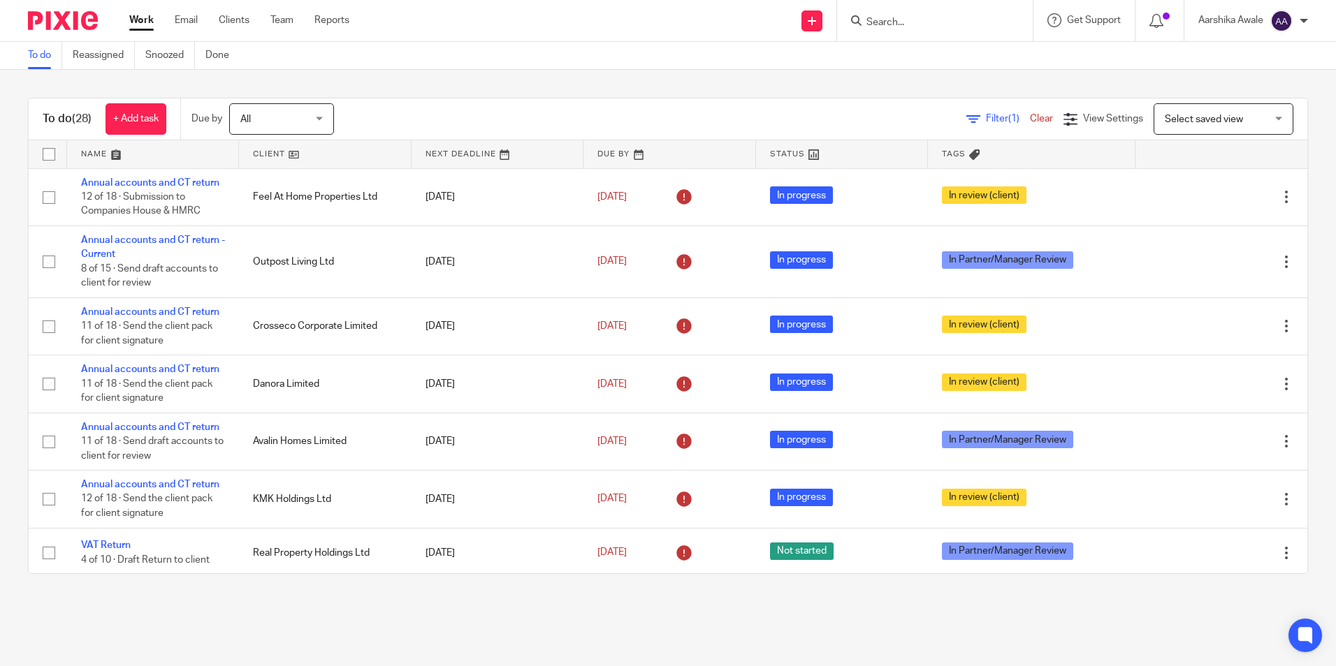
scroll to position [210, 0]
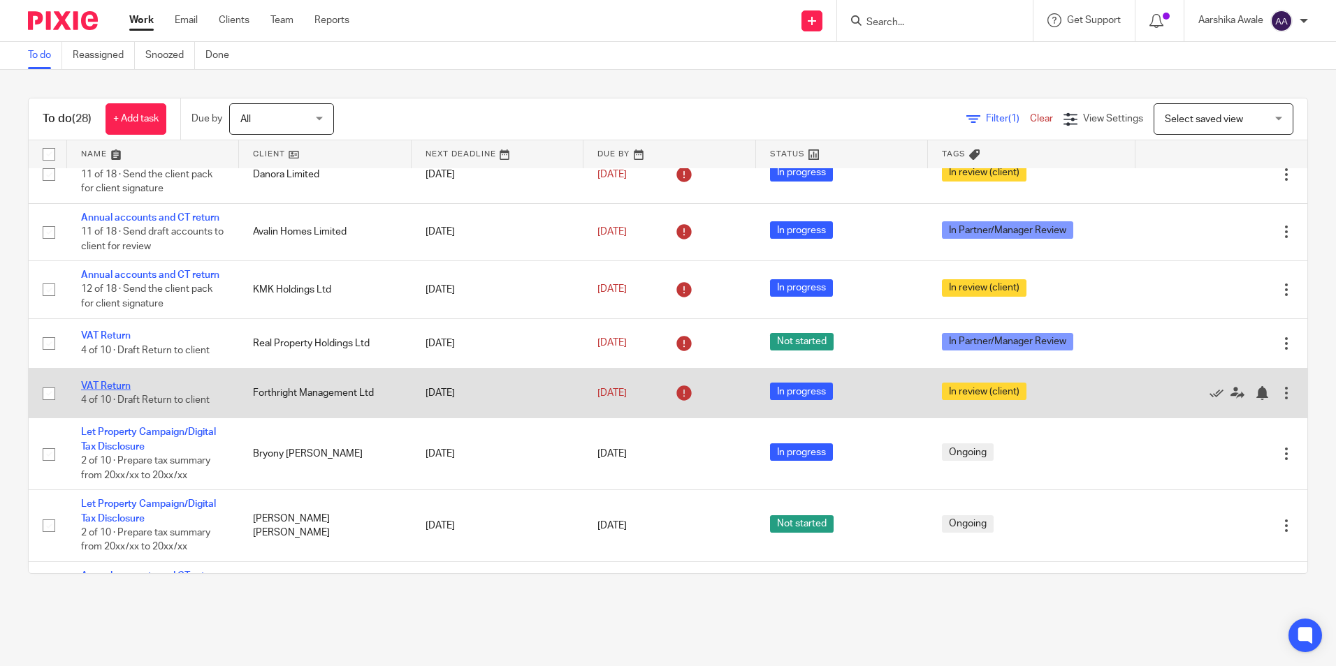
click at [118, 386] on link "VAT Return" at bounding box center [106, 386] width 50 height 10
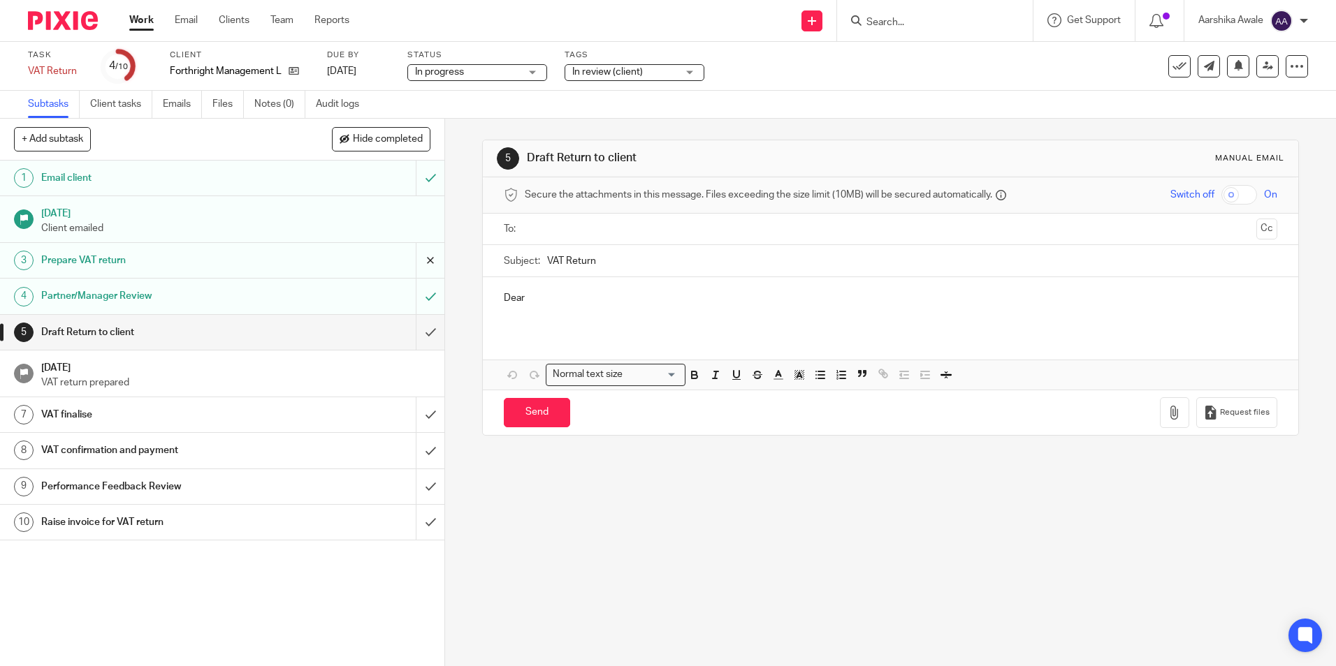
drag, startPoint x: 612, startPoint y: 260, endPoint x: 428, endPoint y: 256, distance: 183.8
click at [428, 256] on div "+ Add subtask Hide completed Cancel + Add 1 Email client [DATE] Client emailed …" at bounding box center [668, 393] width 1336 height 548
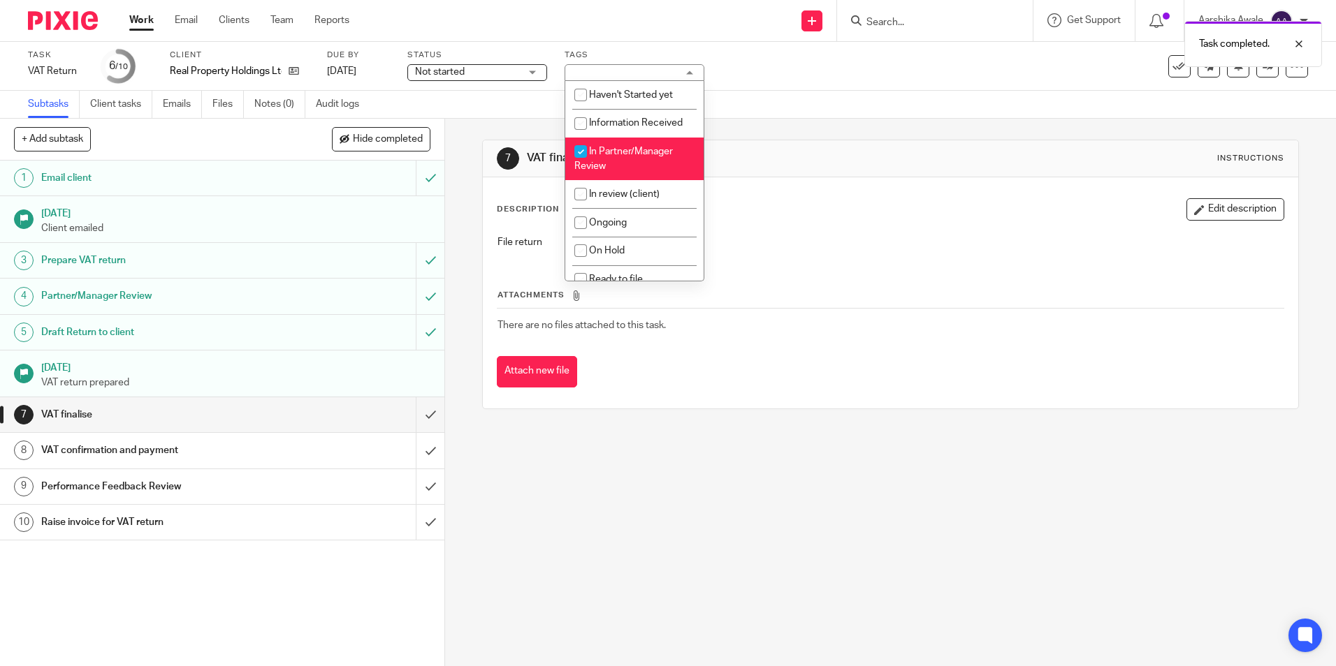
click at [601, 168] on span "In Partner/Manager Review" at bounding box center [623, 159] width 98 height 24
checkbox input "false"
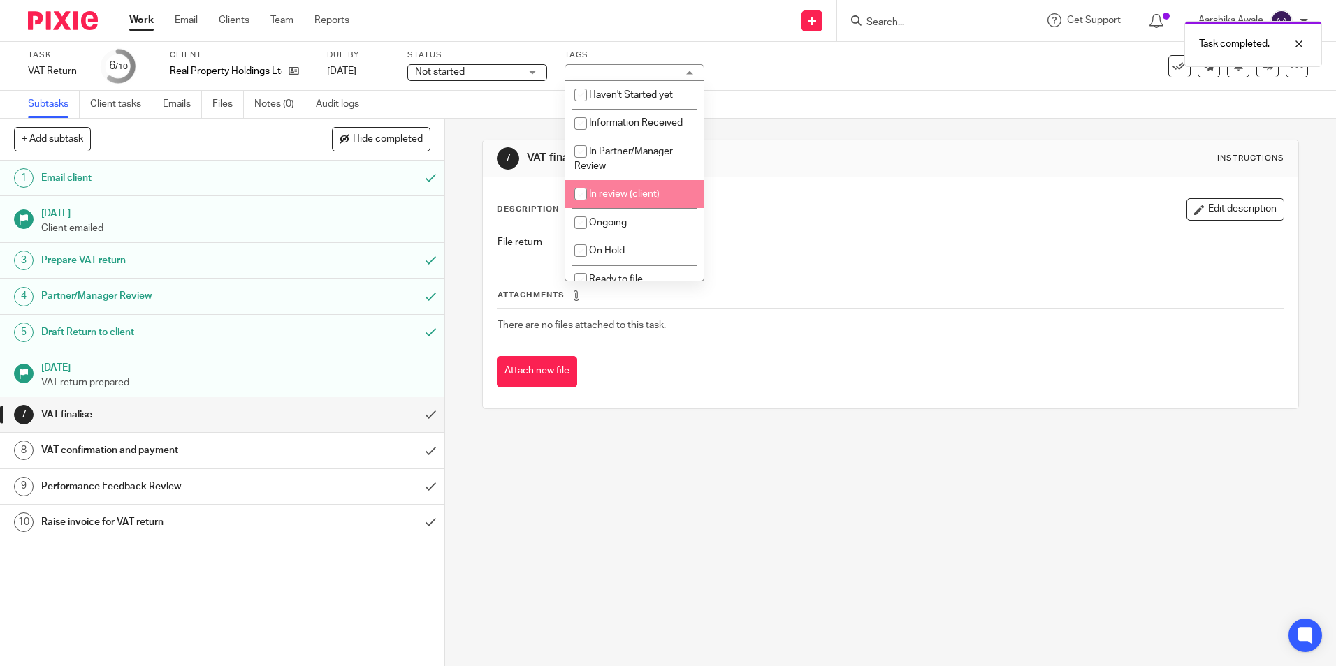
click at [590, 193] on input "checkbox" at bounding box center [580, 194] width 27 height 27
checkbox input "true"
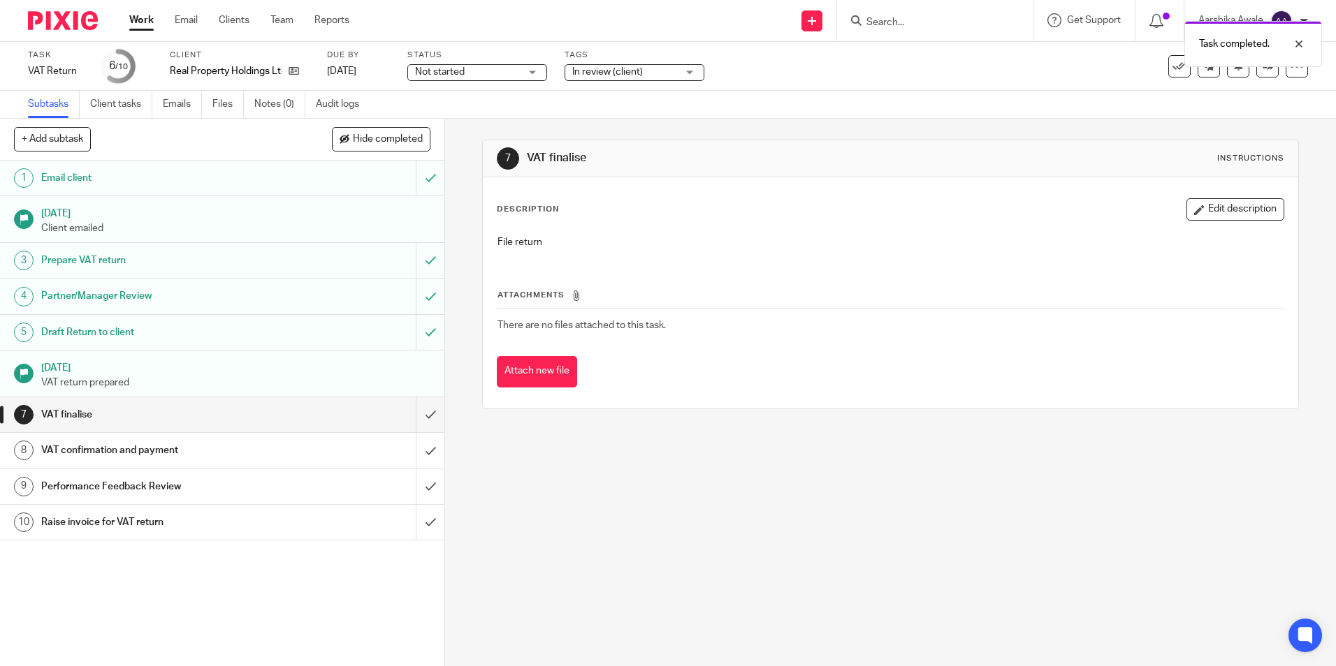
click at [483, 166] on div "7 VAT finalise Instructions" at bounding box center [890, 158] width 815 height 37
click at [47, 14] on img at bounding box center [63, 20] width 70 height 19
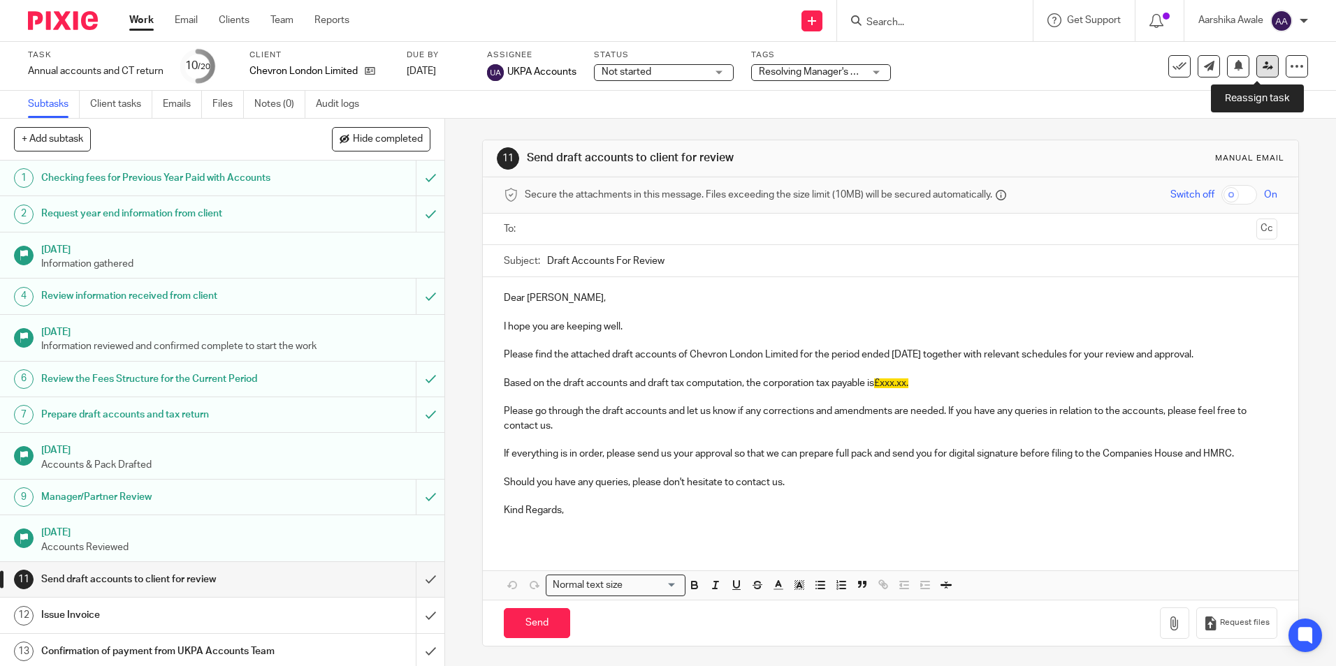
click at [1262, 68] on icon at bounding box center [1267, 66] width 10 height 10
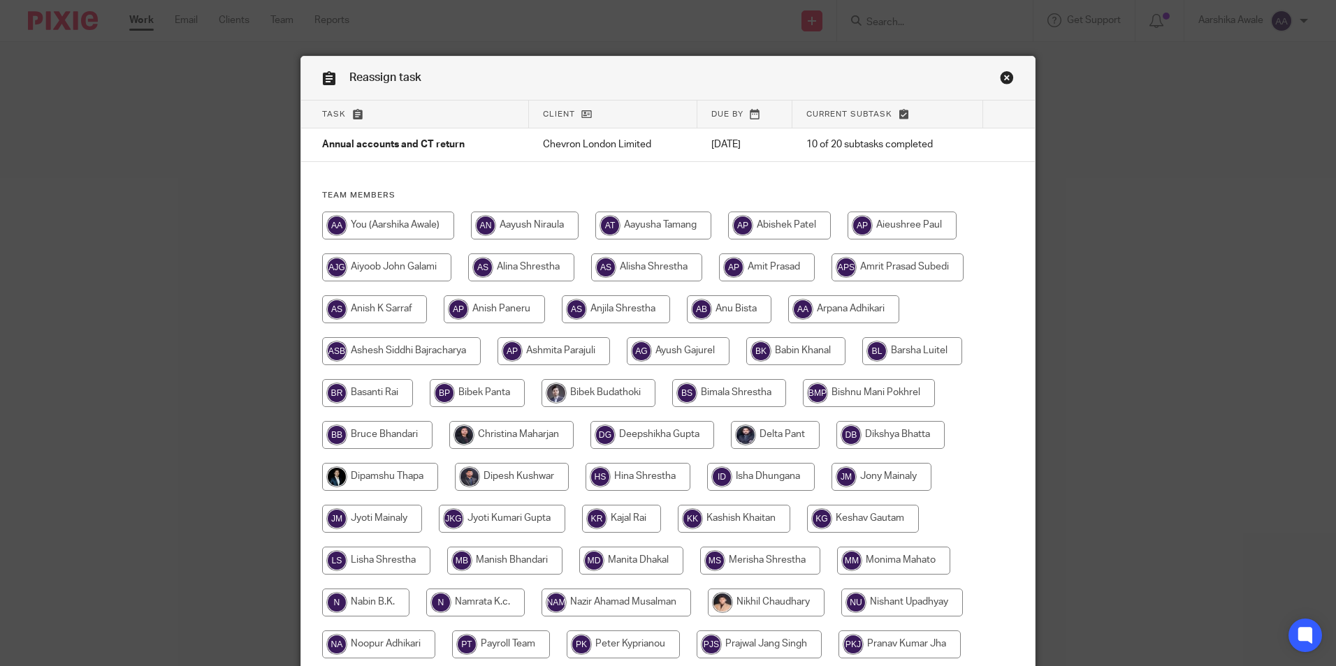
click at [526, 434] on input "radio" at bounding box center [511, 435] width 124 height 28
radio input "true"
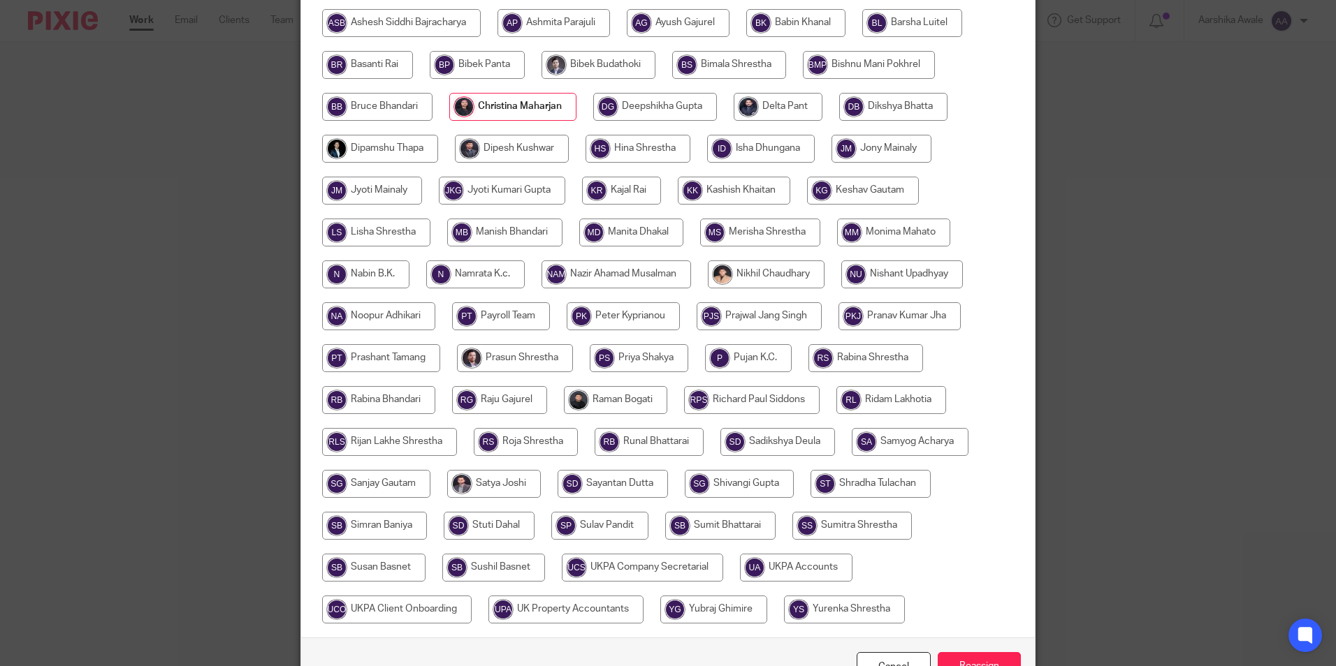
scroll to position [415, 0]
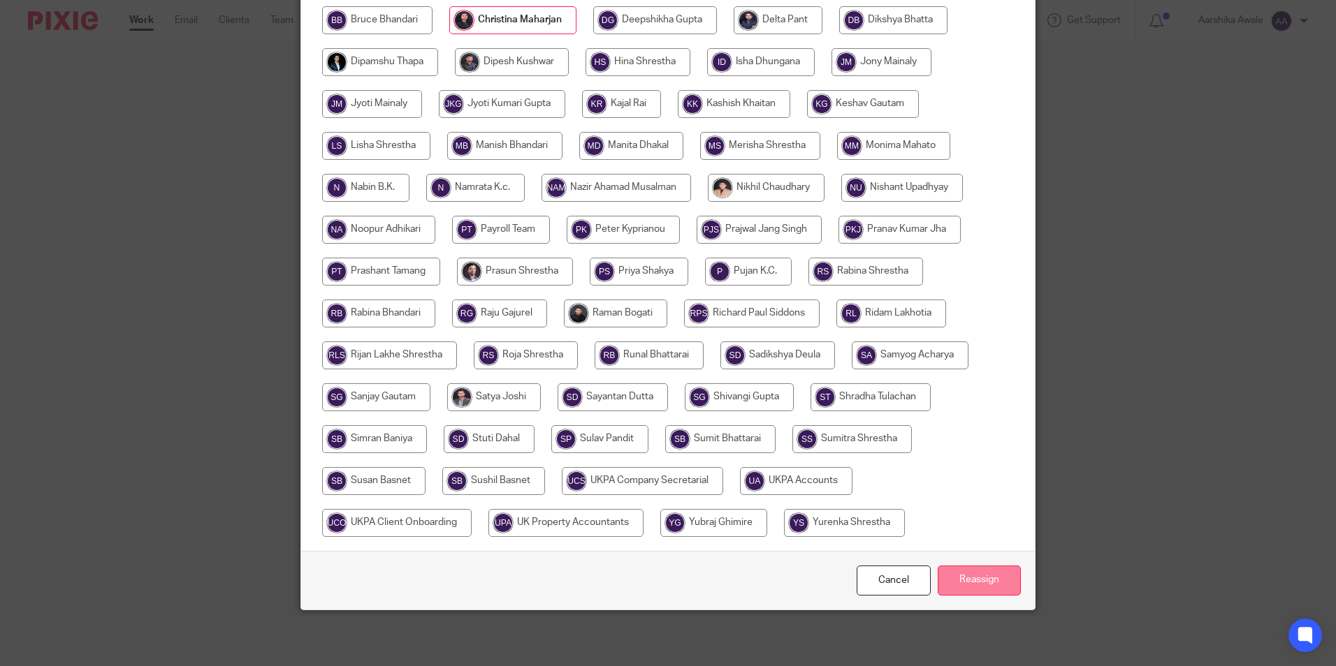
click at [951, 573] on input "Reassign" at bounding box center [978, 581] width 83 height 30
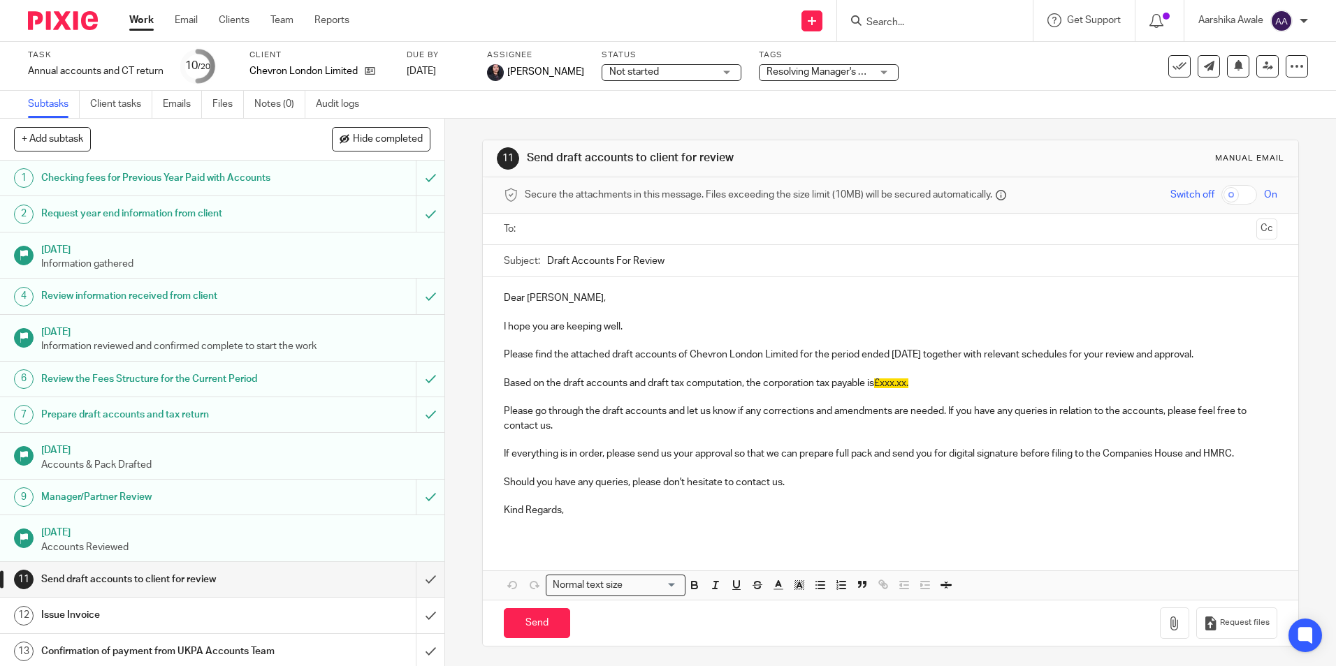
click at [41, 25] on img at bounding box center [63, 20] width 70 height 19
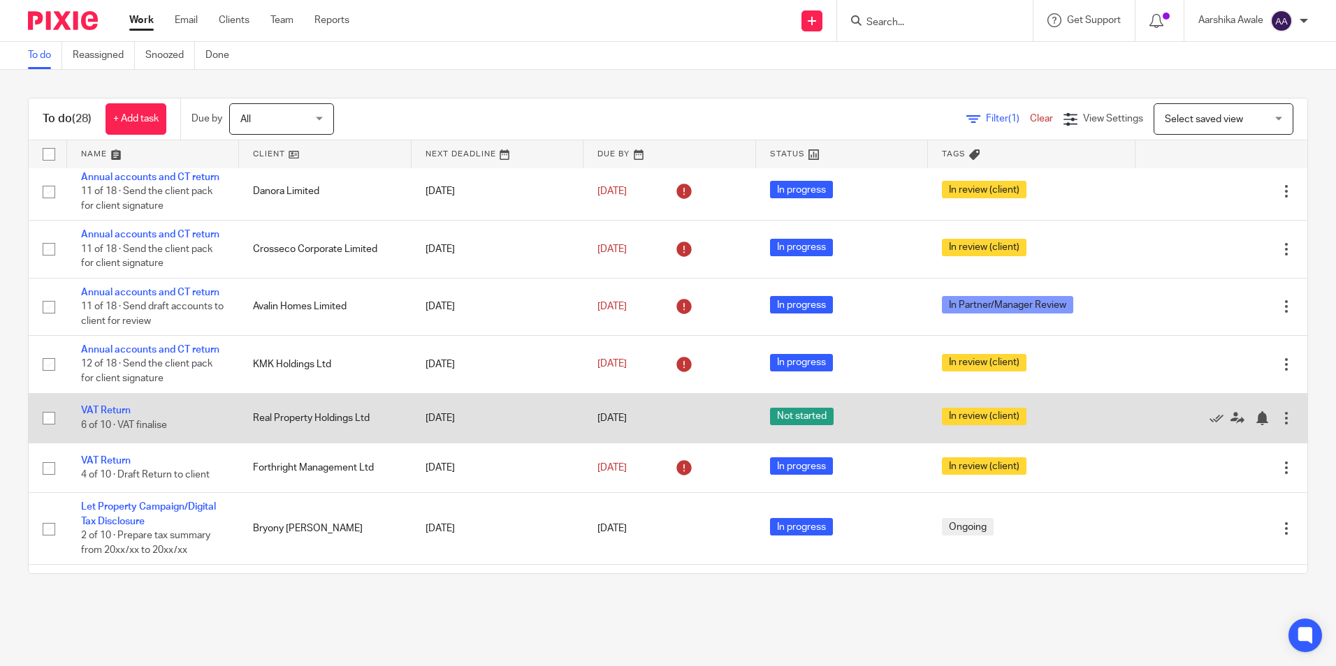
scroll to position [140, 0]
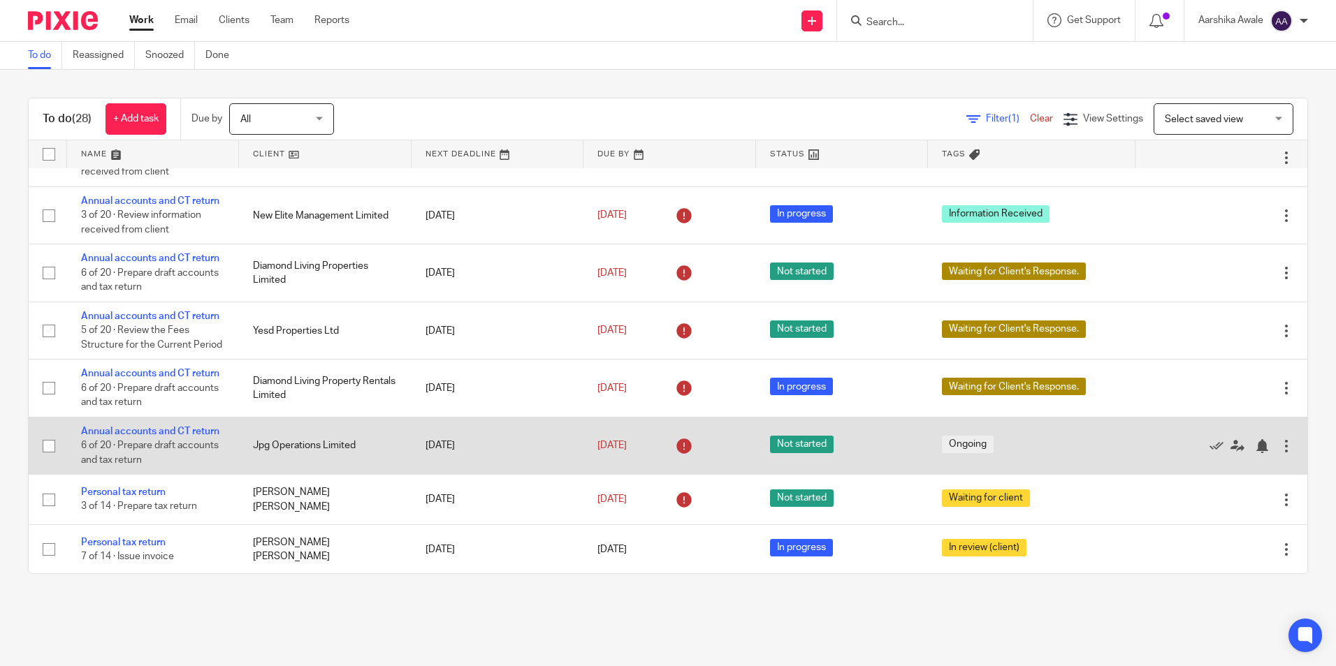
scroll to position [908, 0]
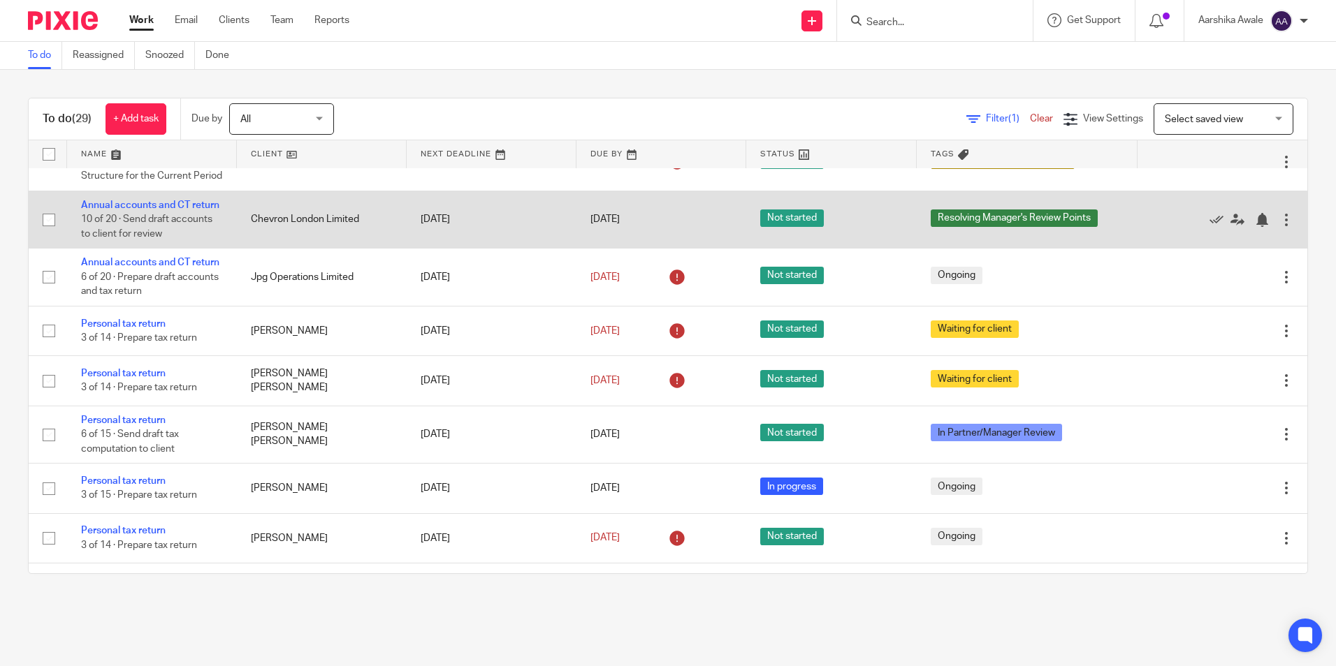
scroll to position [998, 0]
click at [117, 211] on link "Annual accounts and CT return" at bounding box center [150, 206] width 138 height 10
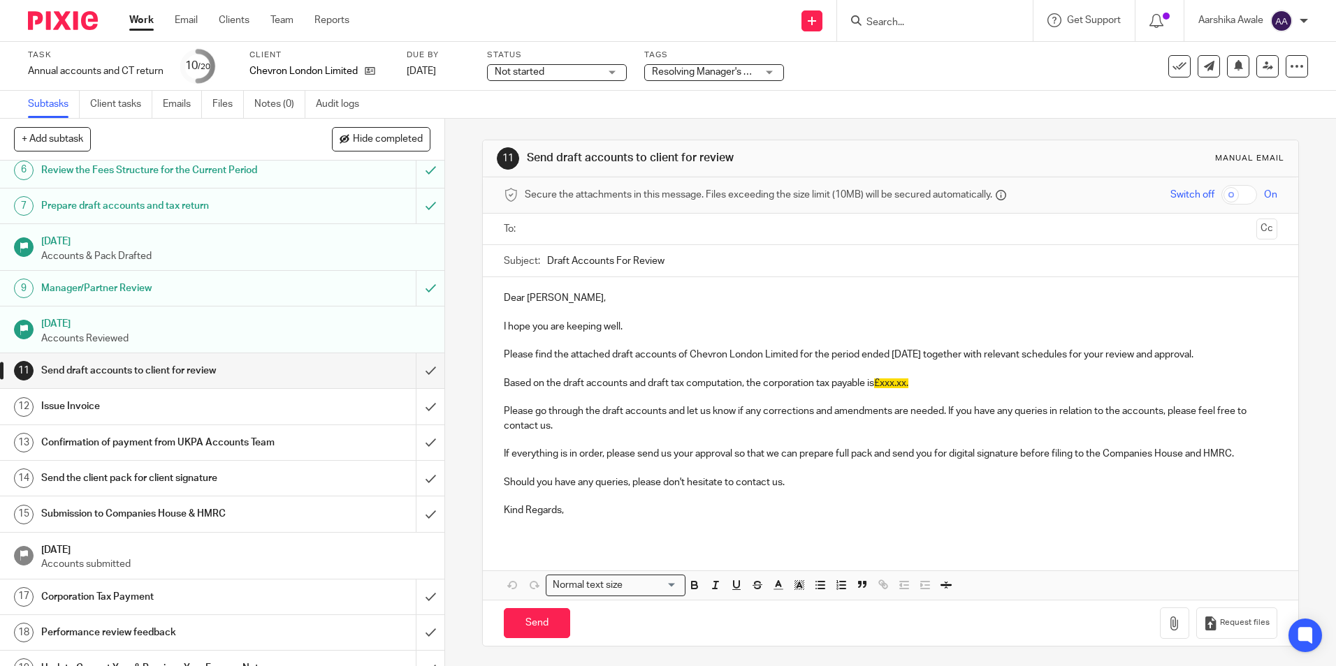
scroll to position [210, 0]
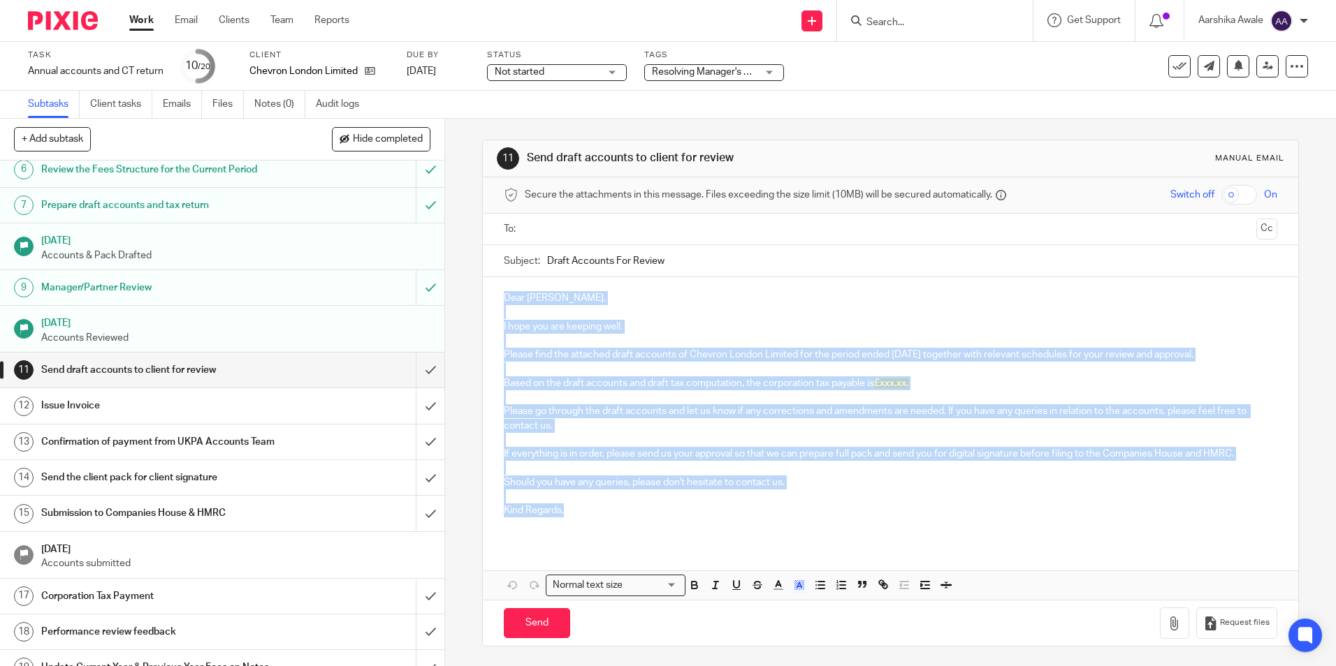
drag, startPoint x: 499, startPoint y: 297, endPoint x: 569, endPoint y: 509, distance: 222.9
click at [569, 509] on div "Dear [PERSON_NAME], I hope you are keeping well. Please find the attached draft…" at bounding box center [890, 409] width 815 height 265
copy div "Dear [PERSON_NAME], I hope you are keeping well. Please find the attached draft…"
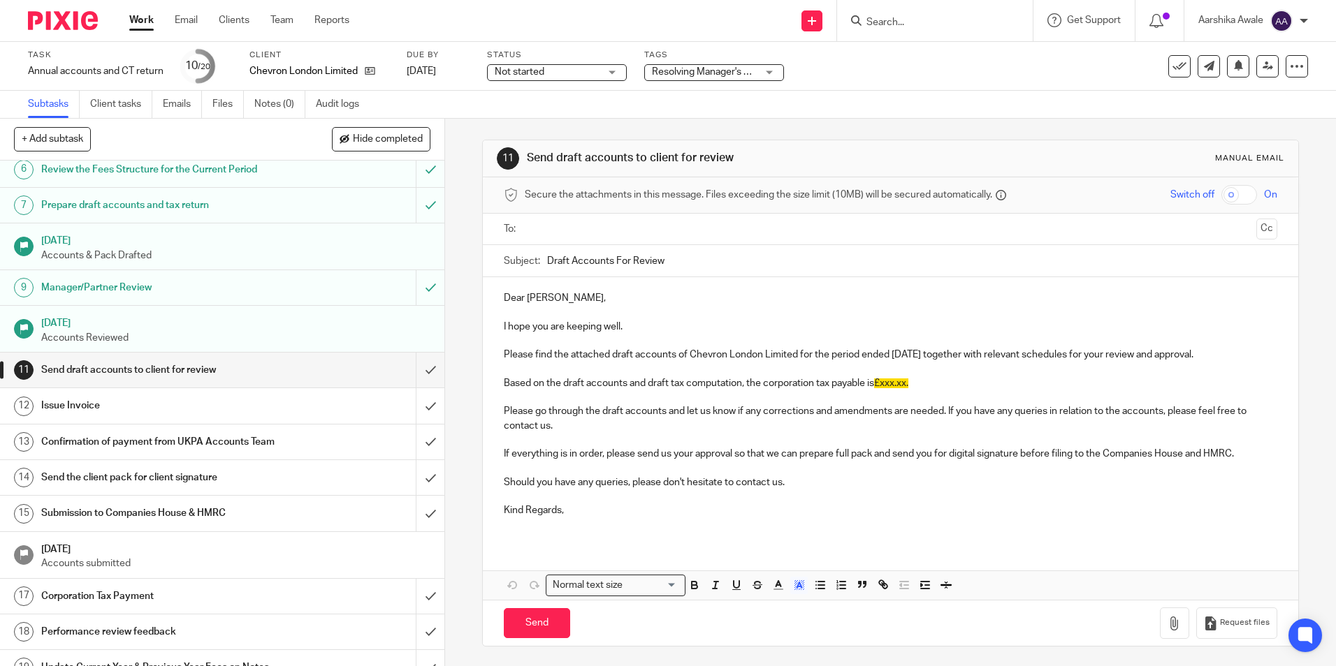
drag, startPoint x: 652, startPoint y: 265, endPoint x: 488, endPoint y: 256, distance: 164.4
click at [488, 256] on div "Subject: Draft Accounts For Review" at bounding box center [890, 261] width 815 height 32
click at [407, 366] on input "submit" at bounding box center [222, 370] width 444 height 35
click at [694, 70] on span "Resolving Manager's Review Points" at bounding box center [728, 72] width 153 height 10
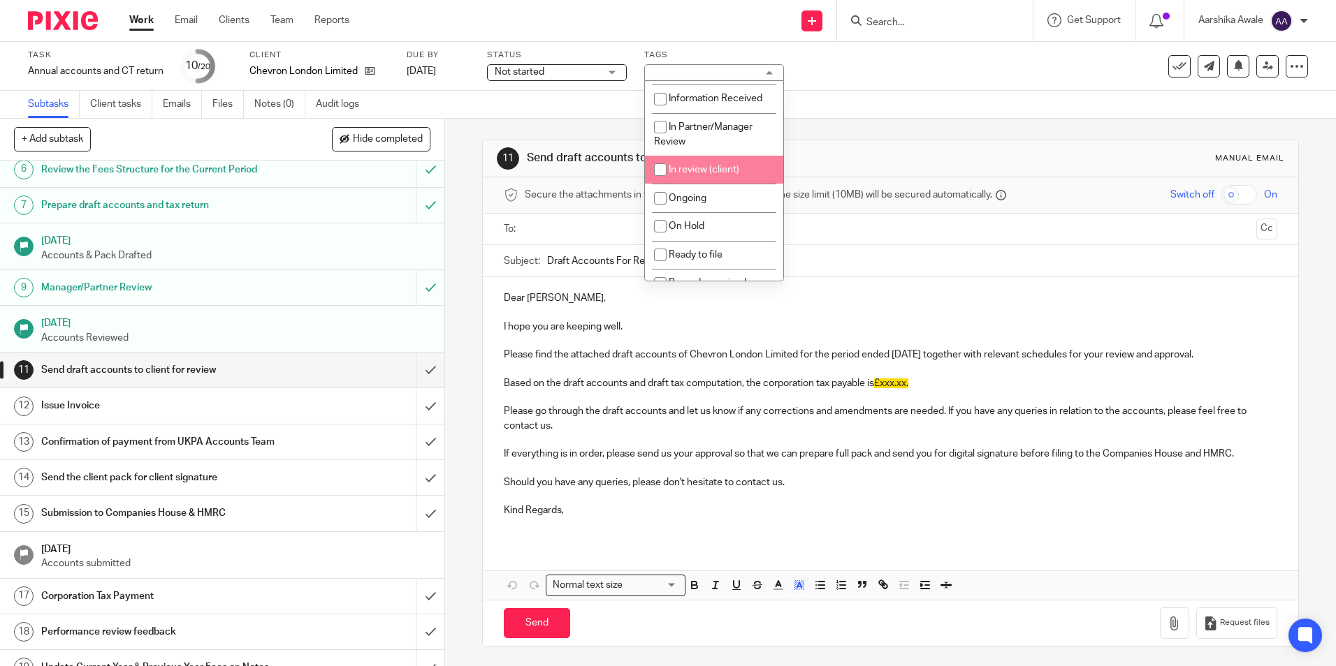
scroll to position [205, 0]
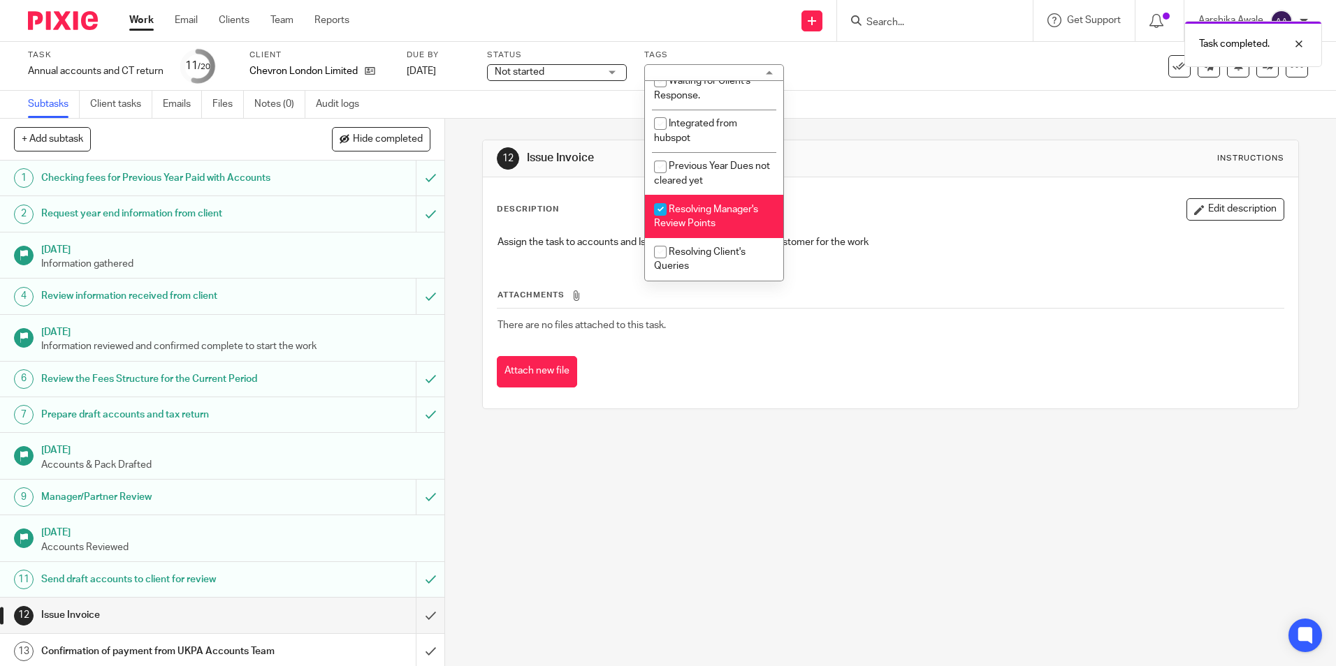
click at [702, 205] on span "Resolving Manager's Review Points" at bounding box center [706, 217] width 104 height 24
checkbox input "false"
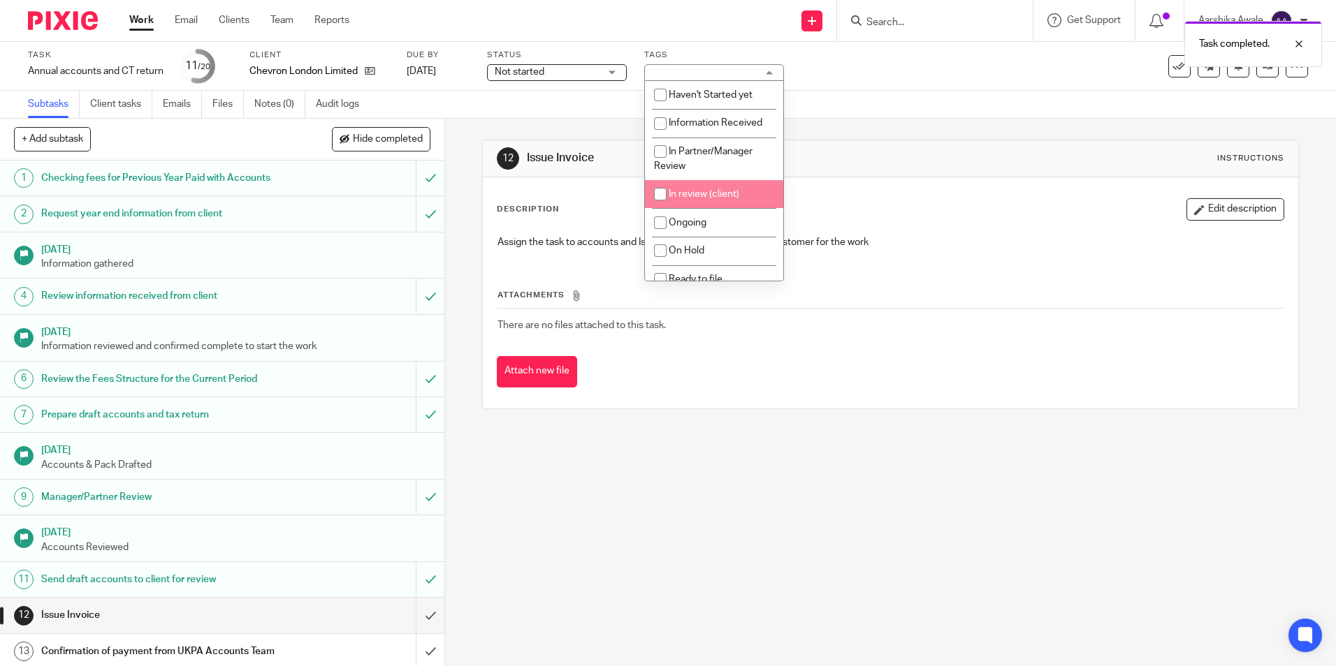
click at [729, 202] on li "In review (client)" at bounding box center [714, 194] width 138 height 29
checkbox input "true"
click at [857, 133] on div "12 Issue Invoice Instructions Description Edit description Assign the task to a…" at bounding box center [890, 275] width 816 height 312
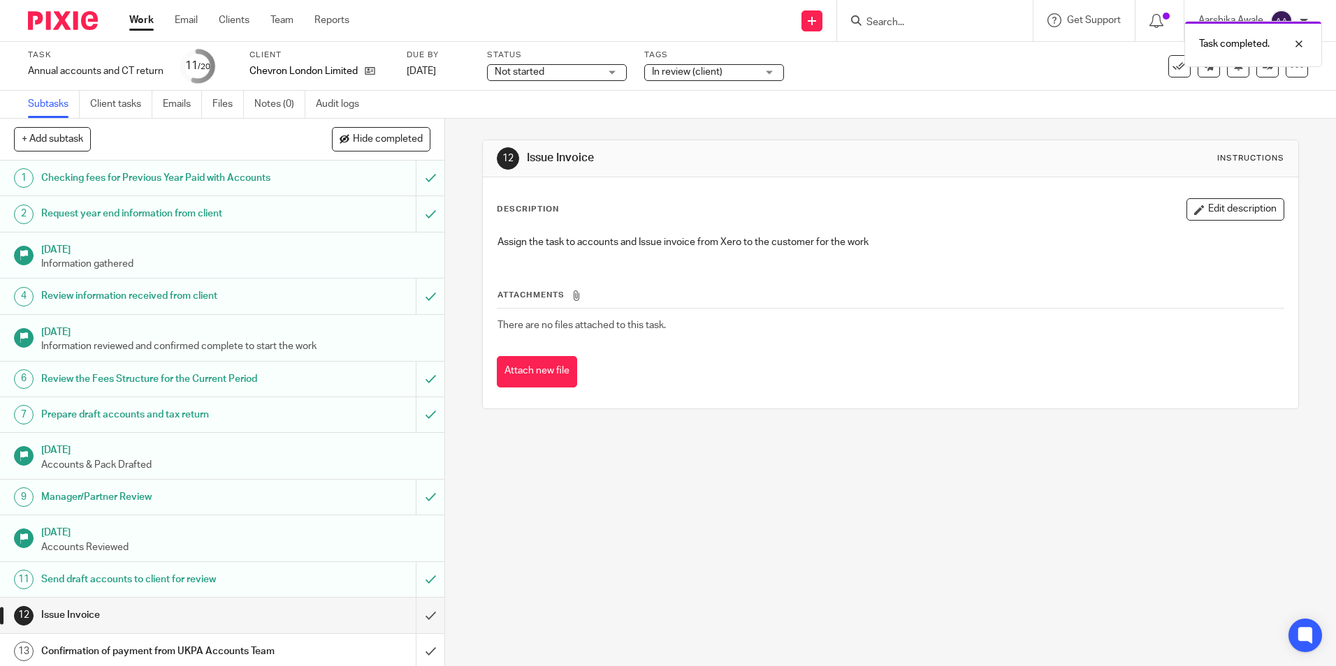
click at [75, 18] on img at bounding box center [63, 20] width 70 height 19
